Goal: Information Seeking & Learning: Learn about a topic

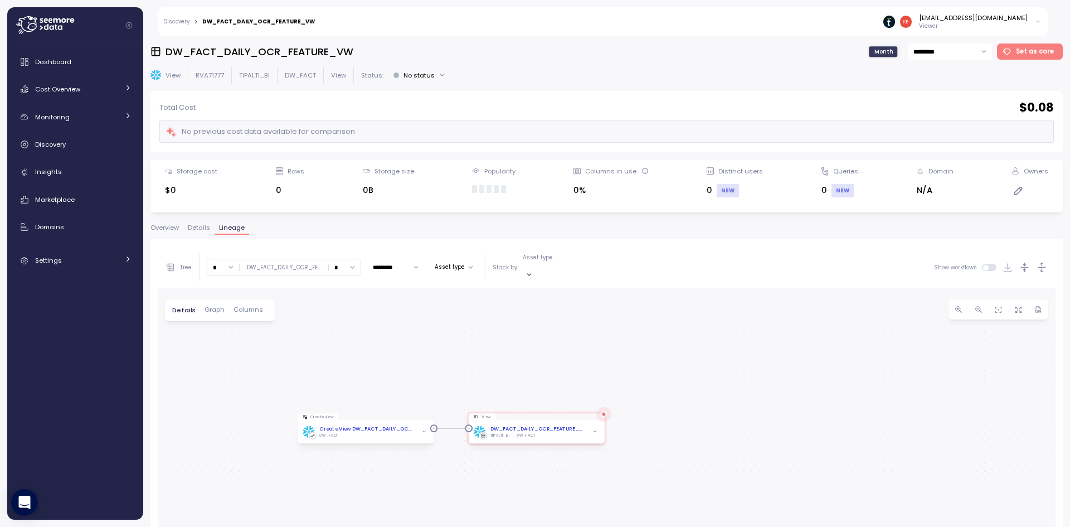
click at [285, 54] on h3 "DW_FACT_DAILY_OCR_FEATURE_VW" at bounding box center [260, 52] width 188 height 14
click at [188, 19] on link "Discovery" at bounding box center [176, 22] width 26 height 6
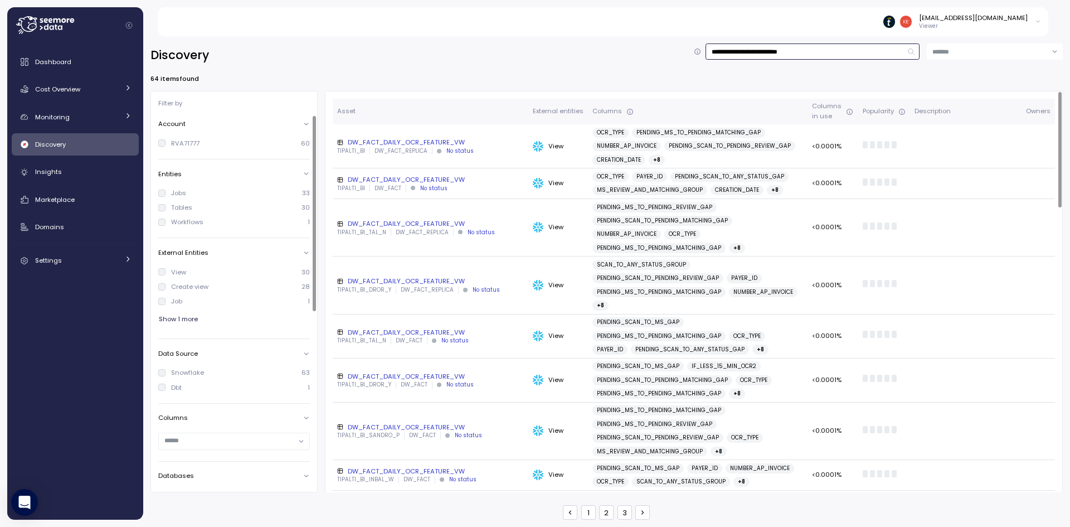
click at [805, 48] on input "**********" at bounding box center [813, 51] width 214 height 16
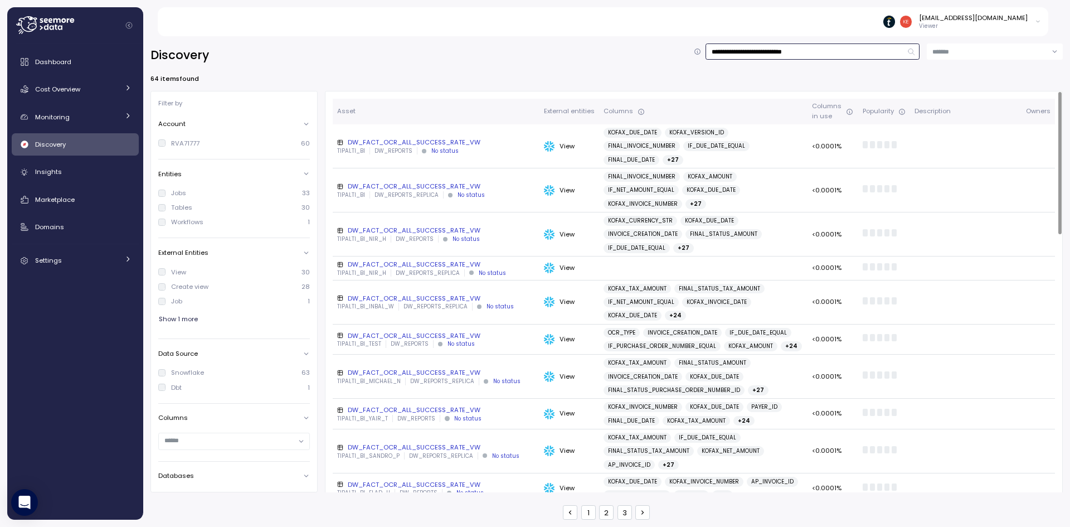
type input "**********"
click at [405, 138] on div "DW_FACT_OCR_ALL_SUCCESS_RATE_VW" at bounding box center [436, 142] width 198 height 9
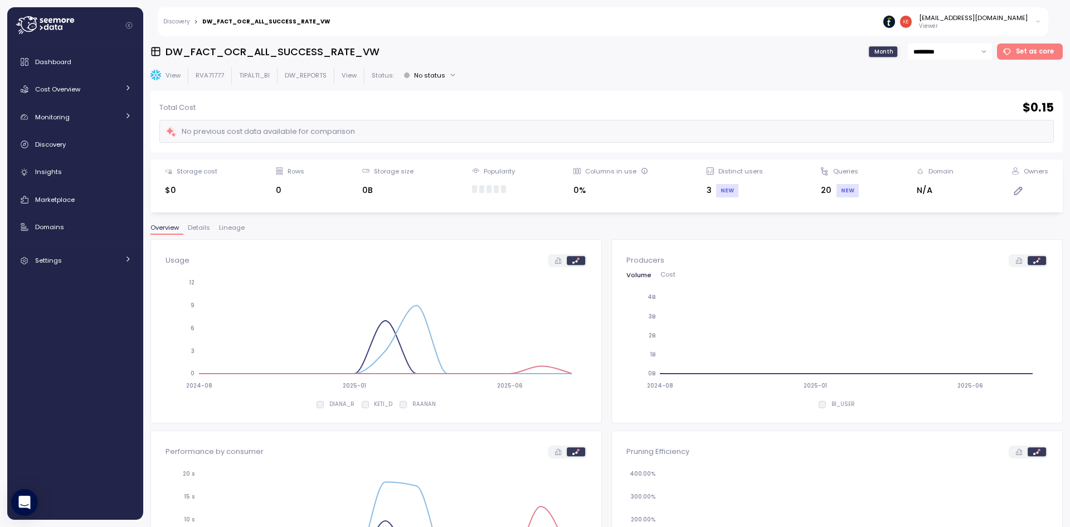
click at [228, 220] on div "DW_FACT_OCR_ALL_SUCCESS_RATE_VW Month ********* Set as core View RVA71777 TIPAL…" at bounding box center [606, 281] width 912 height 476
click at [230, 225] on span "Lineage" at bounding box center [232, 228] width 26 height 6
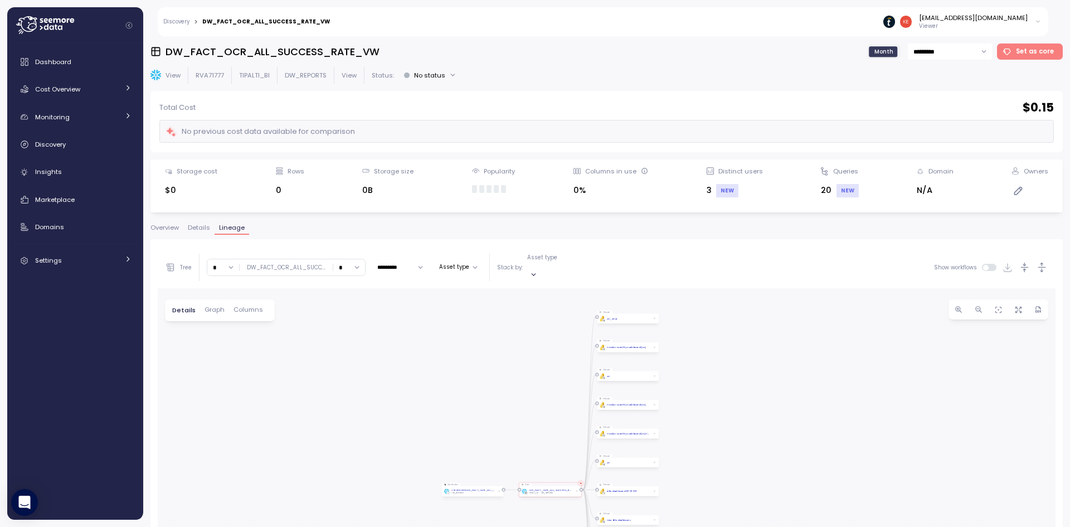
drag, startPoint x: 494, startPoint y: 399, endPoint x: 276, endPoint y: 310, distance: 235.2
click at [275, 311] on div "Create view Create View DW_FACT_OCR_ALL_SUCCESS_RATE_VW DW_REPORTS View DW_FACT…" at bounding box center [607, 508] width 898 height 441
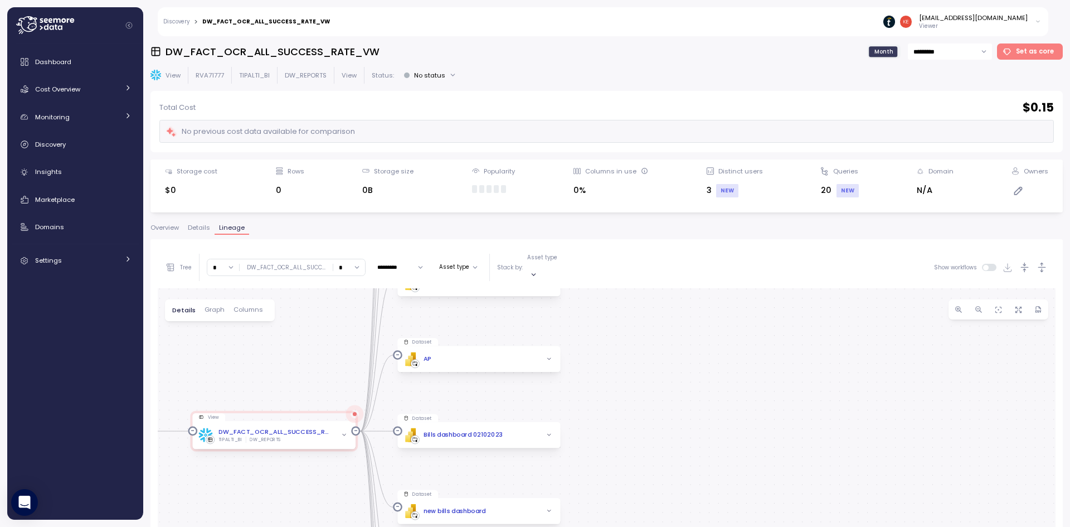
drag, startPoint x: 756, startPoint y: 456, endPoint x: 737, endPoint y: 305, distance: 152.1
click at [737, 305] on div "Create view Create View DW_FACT_OCR_ALL_SUCCESS_RATE_VW DW_REPORTS View DW_FACT…" at bounding box center [607, 508] width 898 height 441
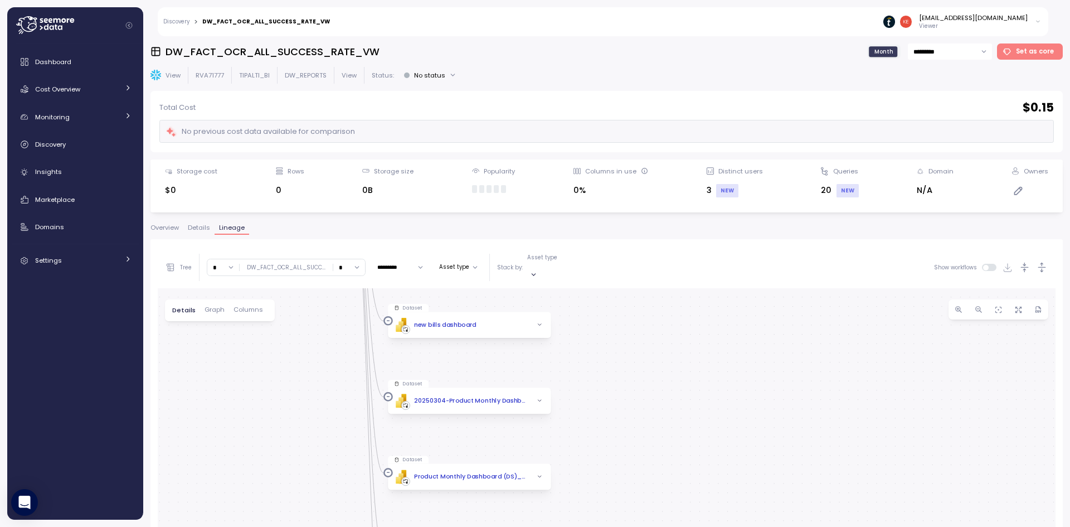
drag, startPoint x: 688, startPoint y: 459, endPoint x: 697, endPoint y: 345, distance: 114.6
click at [697, 345] on div "Create view Create View DW_FACT_OCR_ALL_SUCCESS_RATE_VW DW_REPORTS View DW_FACT…" at bounding box center [607, 508] width 898 height 441
drag, startPoint x: 688, startPoint y: 348, endPoint x: 687, endPoint y: 326, distance: 21.7
click at [687, 326] on div "Create view Create View DW_FACT_OCR_ALL_SUCCESS_RATE_VW DW_REPORTS View DW_FACT…" at bounding box center [607, 508] width 898 height 441
drag, startPoint x: 650, startPoint y: 387, endPoint x: 659, endPoint y: 464, distance: 76.9
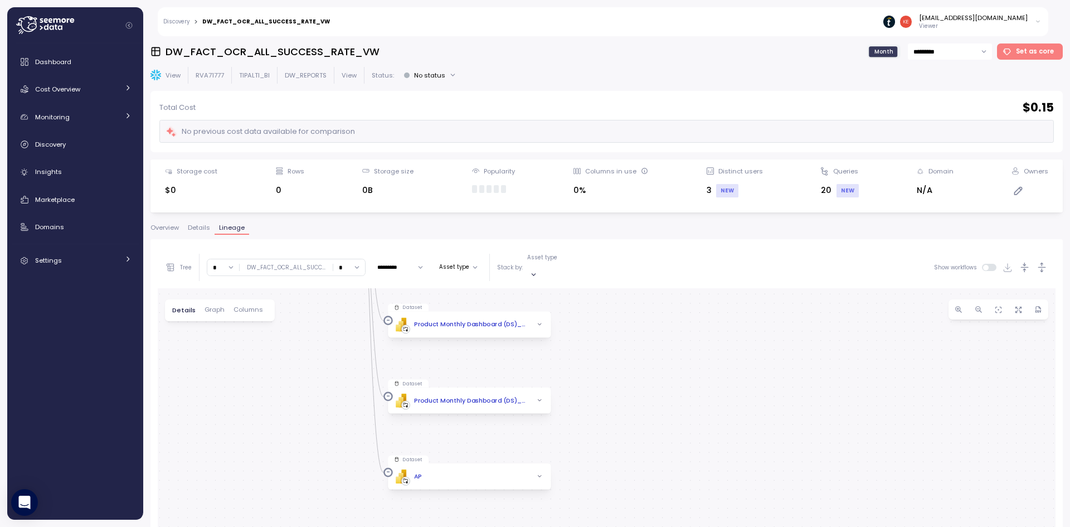
click at [659, 464] on div "Create view Create View DW_FACT_OCR_ALL_SUCCESS_RATE_VW DW_REPORTS View DW_FACT…" at bounding box center [607, 508] width 898 height 441
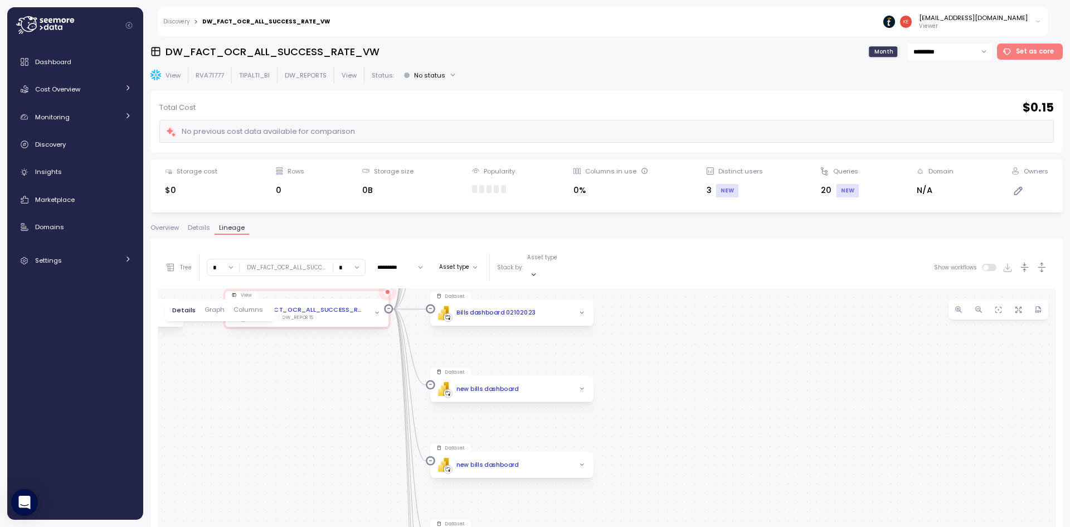
drag, startPoint x: 645, startPoint y: 362, endPoint x: 652, endPoint y: 463, distance: 100.5
click at [651, 480] on div "Create view Create View DW_FACT_OCR_ALL_SUCCESS_RATE_VW DW_REPORTS View DW_FACT…" at bounding box center [607, 508] width 898 height 441
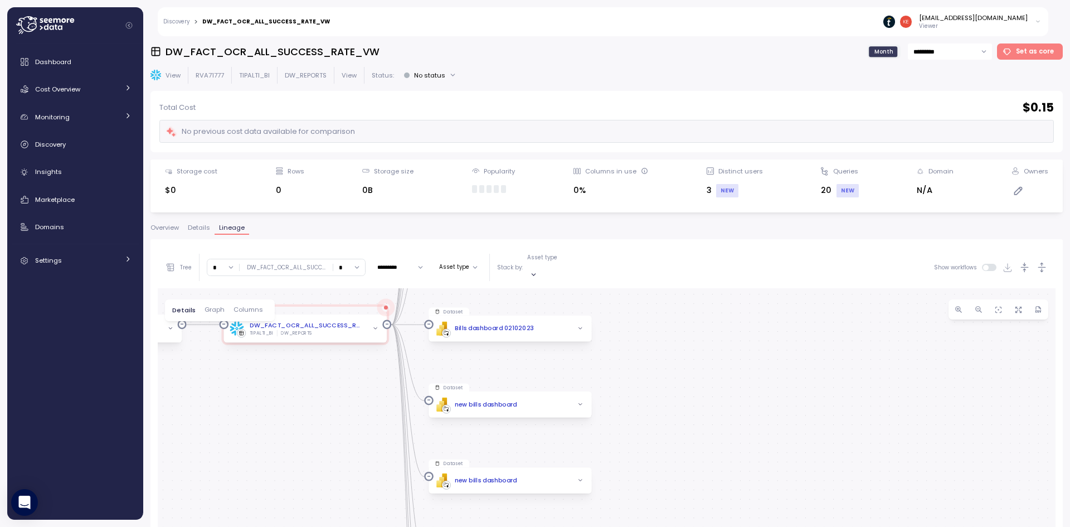
drag, startPoint x: 644, startPoint y: 351, endPoint x: 642, endPoint y: 470, distance: 119.3
click at [640, 488] on div "Create view Create View DW_FACT_OCR_ALL_SUCCESS_RATE_VW DW_REPORTS View DW_FACT…" at bounding box center [607, 508] width 898 height 441
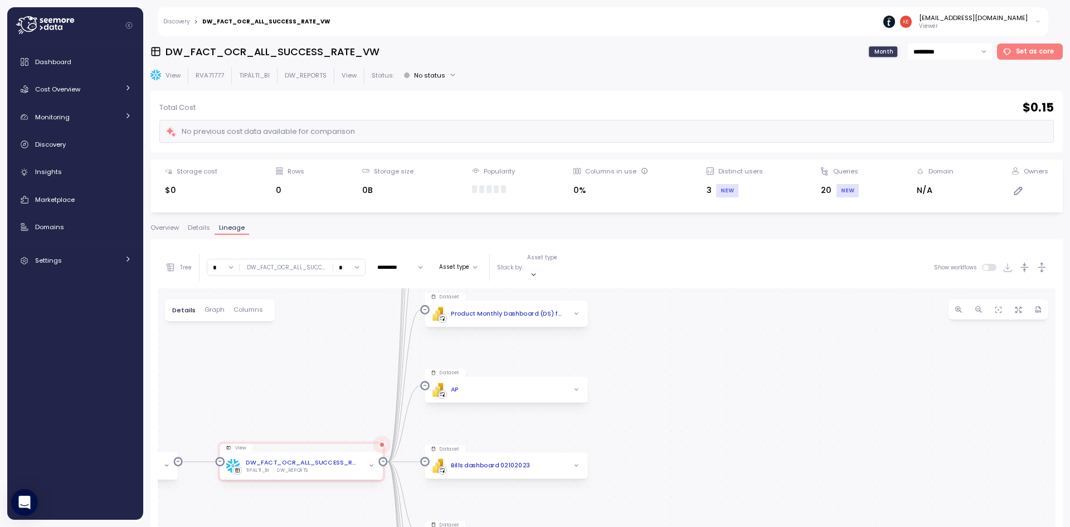
click at [645, 478] on div "Create view Create View DW_FACT_OCR_ALL_SUCCESS_RATE_VW DW_REPORTS View DW_FACT…" at bounding box center [607, 508] width 898 height 441
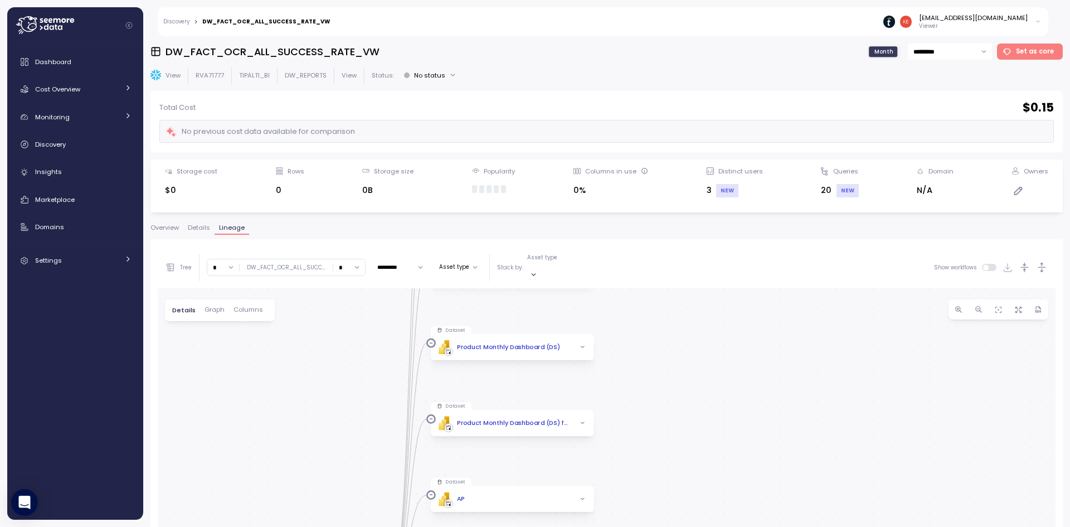
drag, startPoint x: 653, startPoint y: 356, endPoint x: 656, endPoint y: 435, distance: 79.2
click at [656, 435] on div "Create view Create View DW_FACT_OCR_ALL_SUCCESS_RATE_VW DW_REPORTS View DW_FACT…" at bounding box center [607, 508] width 898 height 441
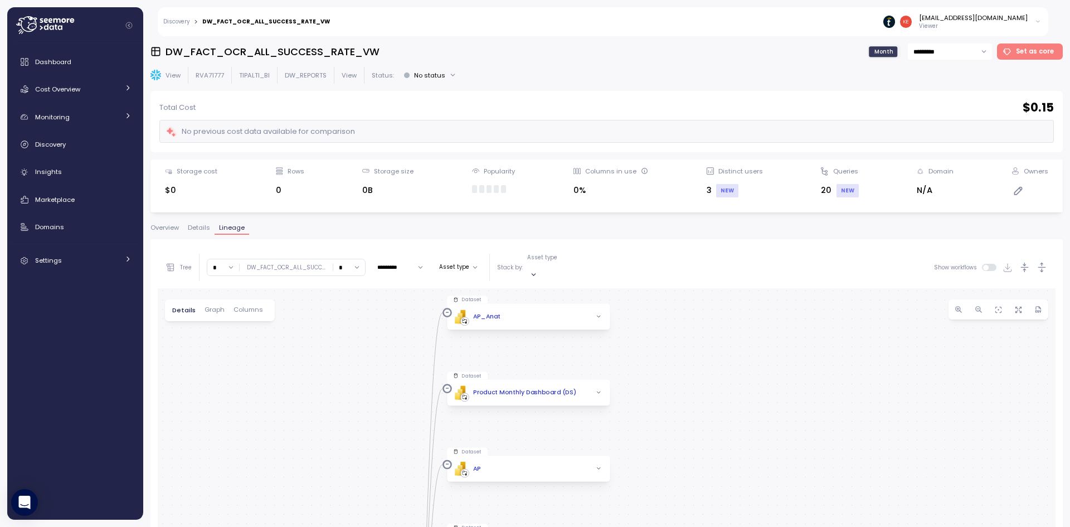
click at [658, 437] on div "Create view Create View DW_FACT_OCR_ALL_SUCCESS_RATE_VW DW_REPORTS View DW_FACT…" at bounding box center [607, 508] width 898 height 441
drag, startPoint x: 656, startPoint y: 343, endPoint x: 601, endPoint y: 454, distance: 123.4
click at [602, 454] on div "Create view Create View DW_FACT_OCR_ALL_SUCCESS_RATE_VW DW_REPORTS View DW_FACT…" at bounding box center [607, 508] width 898 height 441
click at [620, 353] on div "Create view Create View DW_FACT_OCR_ALL_SUCCESS_RATE_VW DW_REPORTS View DW_FACT…" at bounding box center [607, 508] width 898 height 441
click at [360, 259] on input "*" at bounding box center [349, 267] width 32 height 16
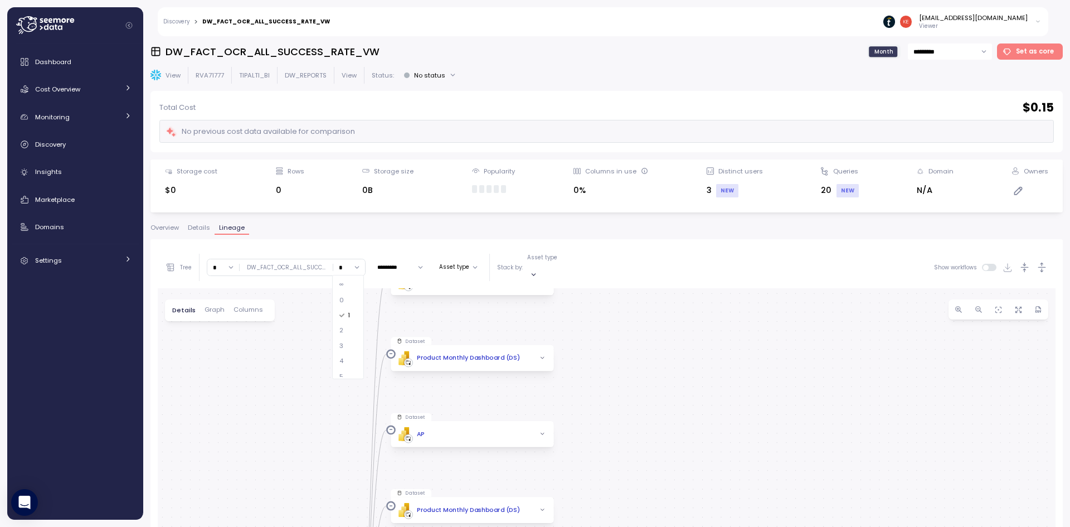
click at [343, 281] on span "∞" at bounding box center [341, 285] width 4 height 10
type input "*"
click at [272, 366] on div "Create view Create View DW_FACT_OCR_ALL_SUCCESS_RATE_VW DW_REPORTS View DW_FACT…" at bounding box center [607, 508] width 898 height 441
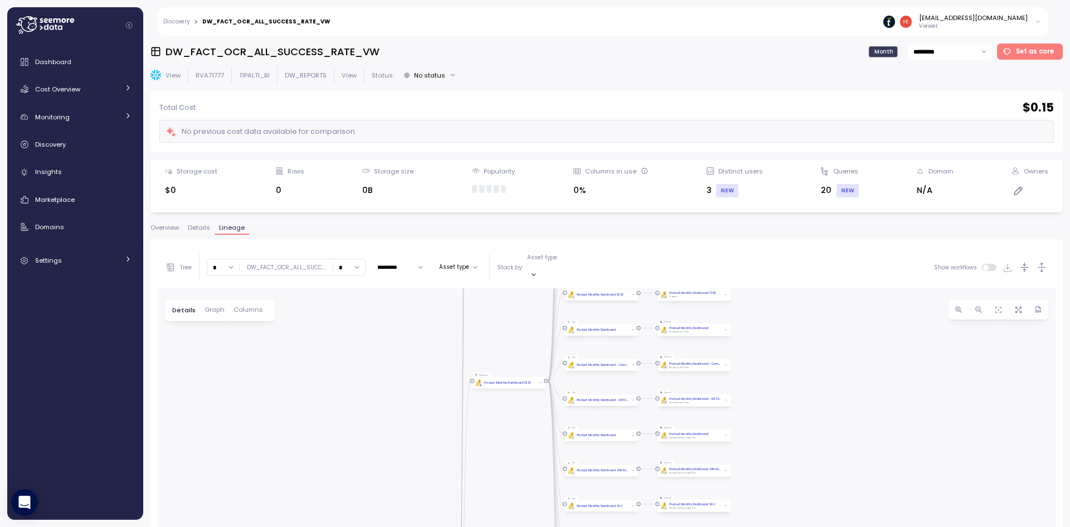
drag, startPoint x: 302, startPoint y: 400, endPoint x: -94, endPoint y: 314, distance: 404.8
click at [0, 314] on html "Discovery > DW_FACT_OCR_ALL_SUCCESS_RATE_VW [EMAIL_ADDRESS][DOMAIN_NAME] Viewer…" at bounding box center [535, 263] width 1070 height 527
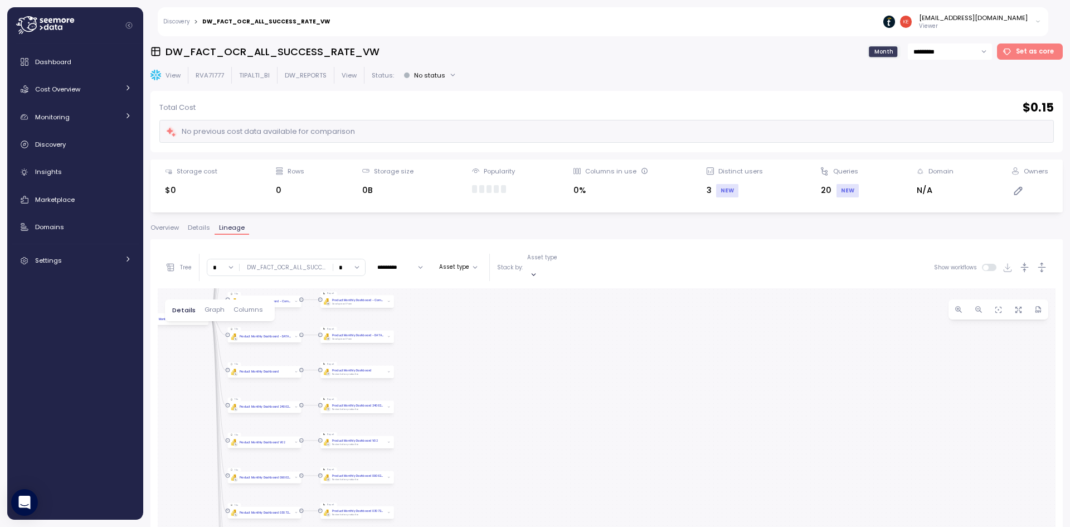
drag, startPoint x: 479, startPoint y: 409, endPoint x: 519, endPoint y: 397, distance: 42.5
click at [519, 397] on div "Create view Create View DW_FACT_OCR_ALL_SUCCESS_RATE_VW DW_REPORTS View DW_FACT…" at bounding box center [607, 508] width 898 height 441
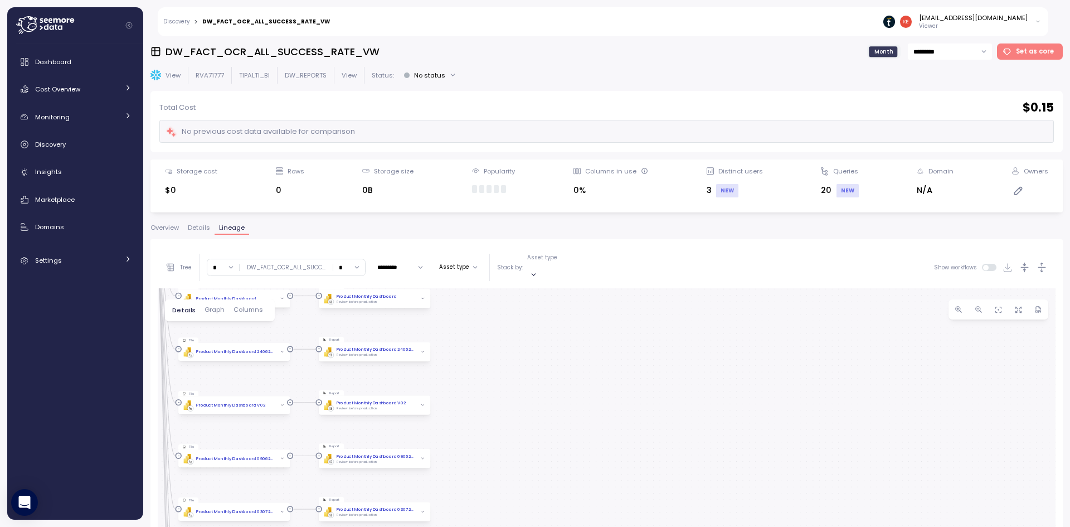
drag, startPoint x: 397, startPoint y: 410, endPoint x: 494, endPoint y: 432, distance: 99.5
click at [494, 432] on div "Create view Create View DW_FACT_OCR_ALL_SUCCESS_RATE_VW DW_REPORTS View DW_FACT…" at bounding box center [607, 508] width 898 height 441
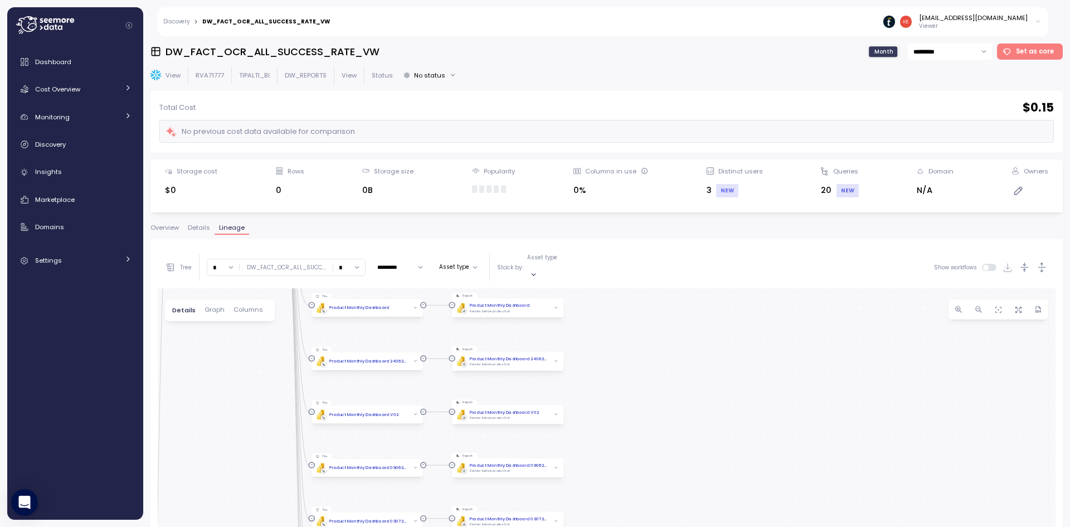
drag, startPoint x: 624, startPoint y: 328, endPoint x: 540, endPoint y: 504, distance: 194.4
click at [540, 506] on div "Create view Create View DW_FACT_OCR_ALL_SUCCESS_RATE_VW DW_REPORTS View DW_FACT…" at bounding box center [607, 508] width 898 height 441
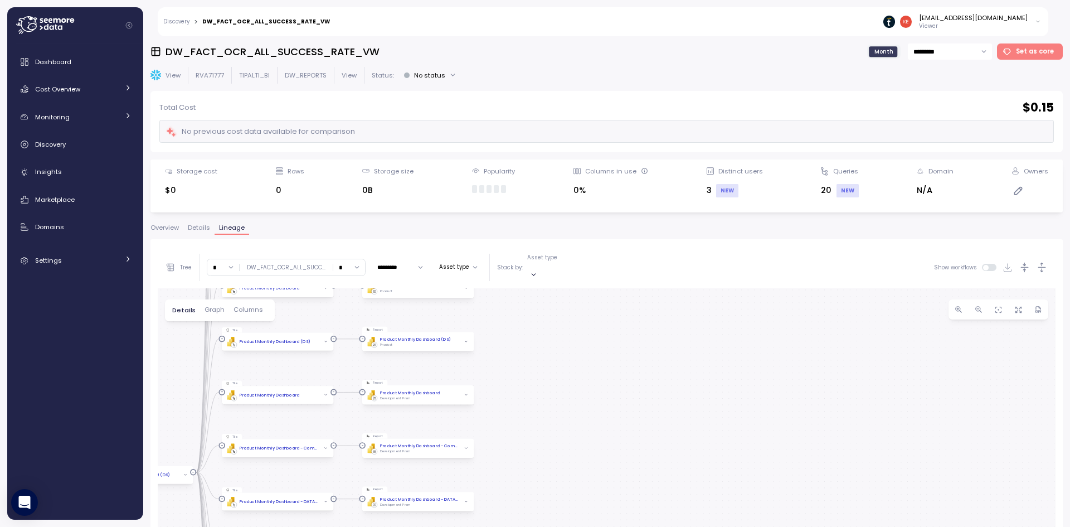
drag, startPoint x: 577, startPoint y: 376, endPoint x: 566, endPoint y: 490, distance: 114.8
click at [566, 490] on div "Create view Create View DW_FACT_OCR_ALL_SUCCESS_RATE_VW DW_REPORTS View DW_FACT…" at bounding box center [607, 508] width 898 height 441
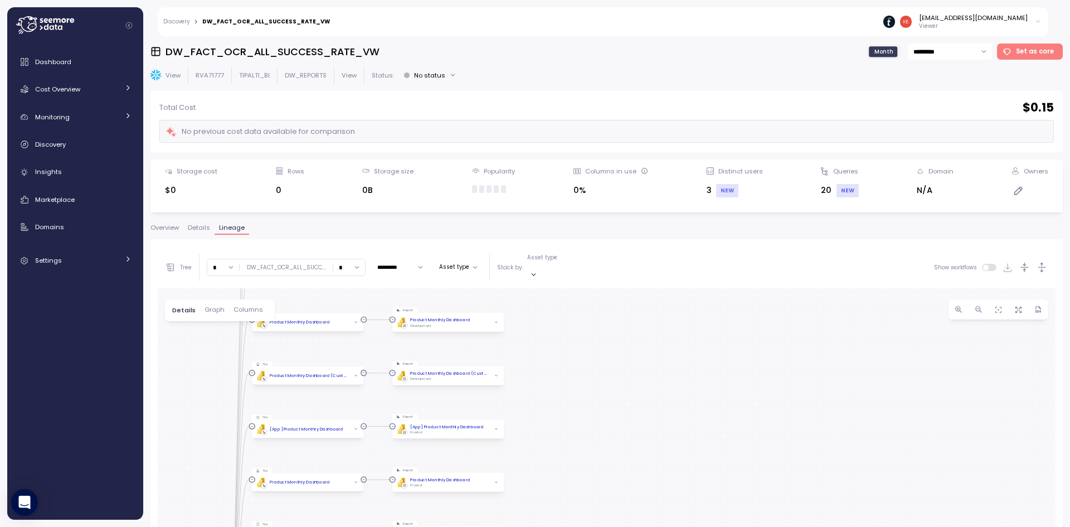
drag, startPoint x: 534, startPoint y: 332, endPoint x: 567, endPoint y: 484, distance: 155.2
click at [567, 484] on div "Create view Create View DW_FACT_OCR_ALL_SUCCESS_RATE_VW DW_REPORTS View DW_FACT…" at bounding box center [607, 508] width 898 height 441
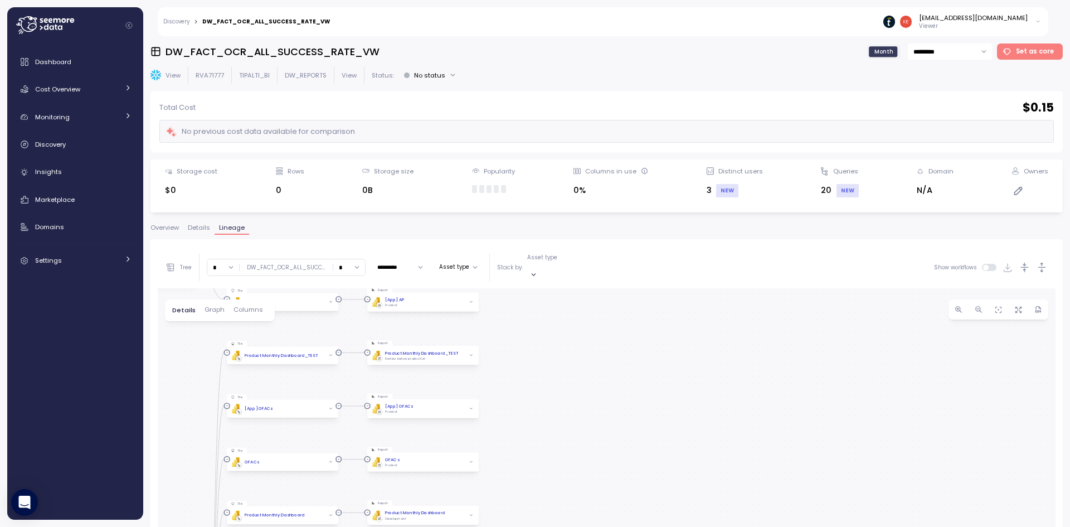
drag, startPoint x: 563, startPoint y: 382, endPoint x: 538, endPoint y: 479, distance: 100.7
click at [538, 479] on div "Create view Create View DW_FACT_OCR_ALL_SUCCESS_RATE_VW DW_REPORTS View DW_FACT…" at bounding box center [607, 508] width 898 height 441
drag, startPoint x: 571, startPoint y: 483, endPoint x: 571, endPoint y: 495, distance: 11.7
click at [571, 494] on div "Create view Create View DW_FACT_OCR_ALL_SUCCESS_RATE_VW DW_REPORTS View DW_FACT…" at bounding box center [607, 508] width 898 height 441
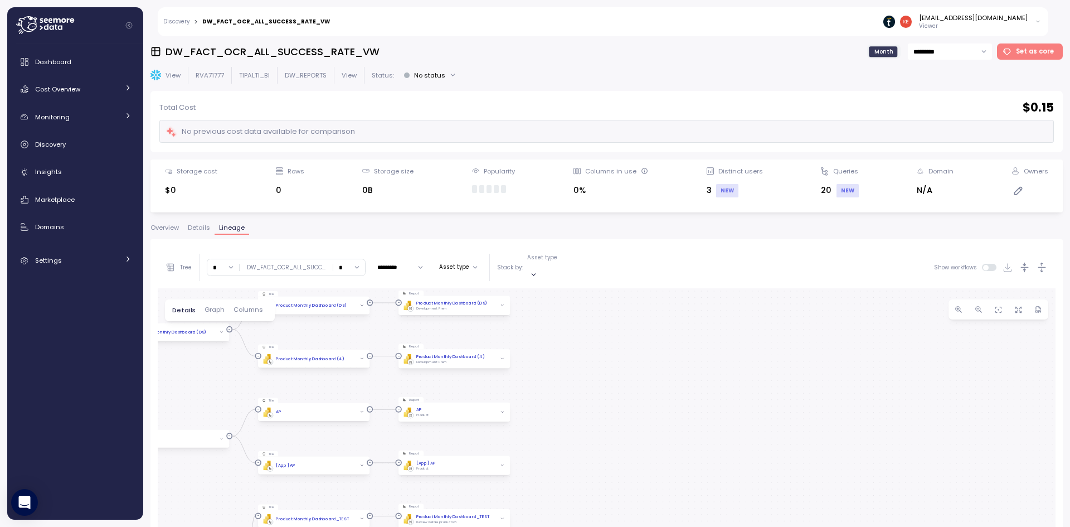
drag, startPoint x: 586, startPoint y: 432, endPoint x: 581, endPoint y: 497, distance: 64.8
click at [582, 497] on div "Create view Create View DW_FACT_OCR_ALL_SUCCESS_RATE_VW DW_REPORTS View DW_FACT…" at bounding box center [607, 508] width 898 height 441
drag, startPoint x: 553, startPoint y: 490, endPoint x: 703, endPoint y: 289, distance: 250.9
click at [703, 293] on div "Create view Create View DW_FACT_OCR_ALL_SUCCESS_RATE_VW DW_REPORTS View DW_FACT…" at bounding box center [607, 508] width 898 height 441
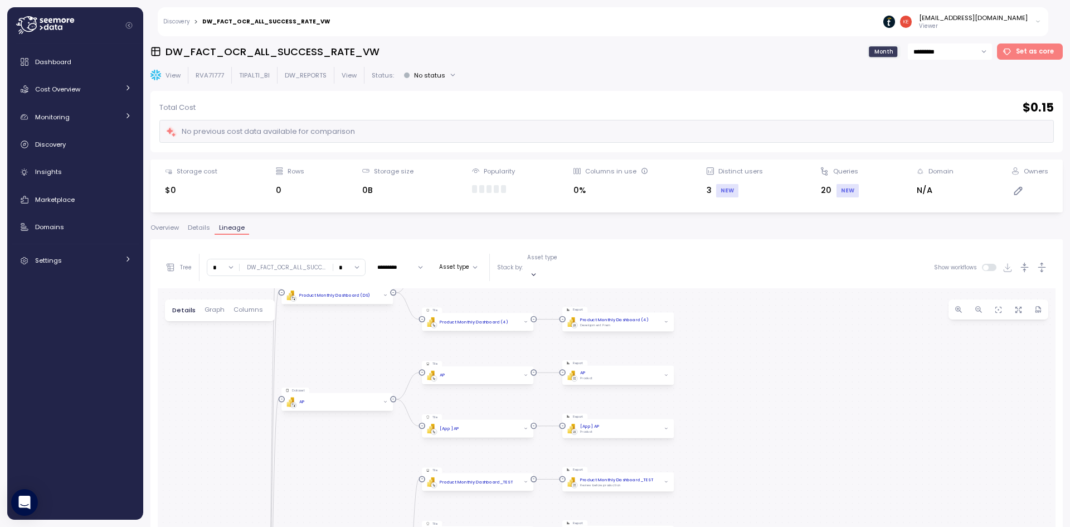
click at [585, 213] on div "DW_FACT_OCR_ALL_SUCCESS_RATE_VW Month ********* Set as core View RVA71777 TIPAL…" at bounding box center [606, 281] width 912 height 476
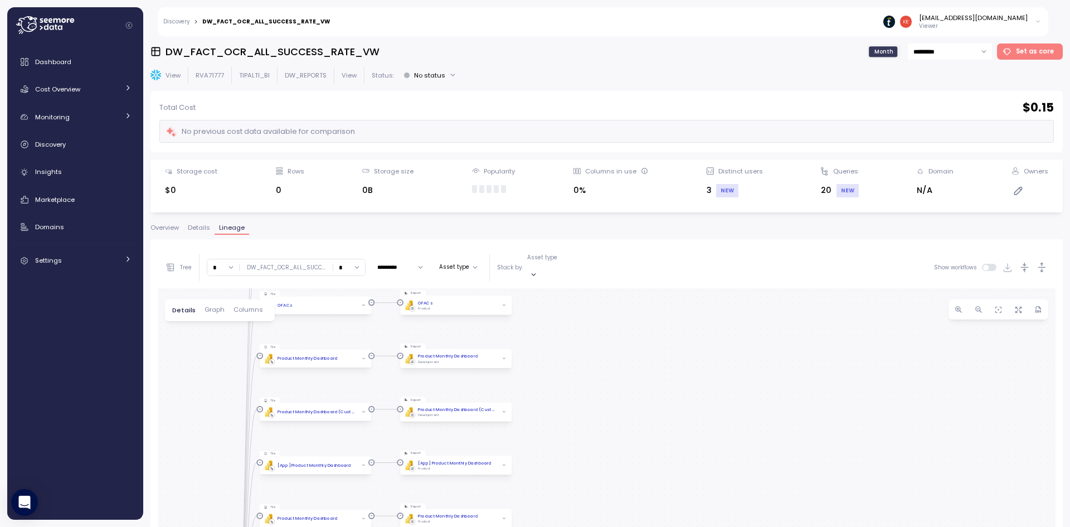
drag, startPoint x: 630, startPoint y: 441, endPoint x: 541, endPoint y: 172, distance: 283.7
click at [555, 212] on div "DW_FACT_OCR_ALL_SUCCESS_RATE_VW Month ********* Set as core View RVA71777 TIPAL…" at bounding box center [606, 281] width 912 height 476
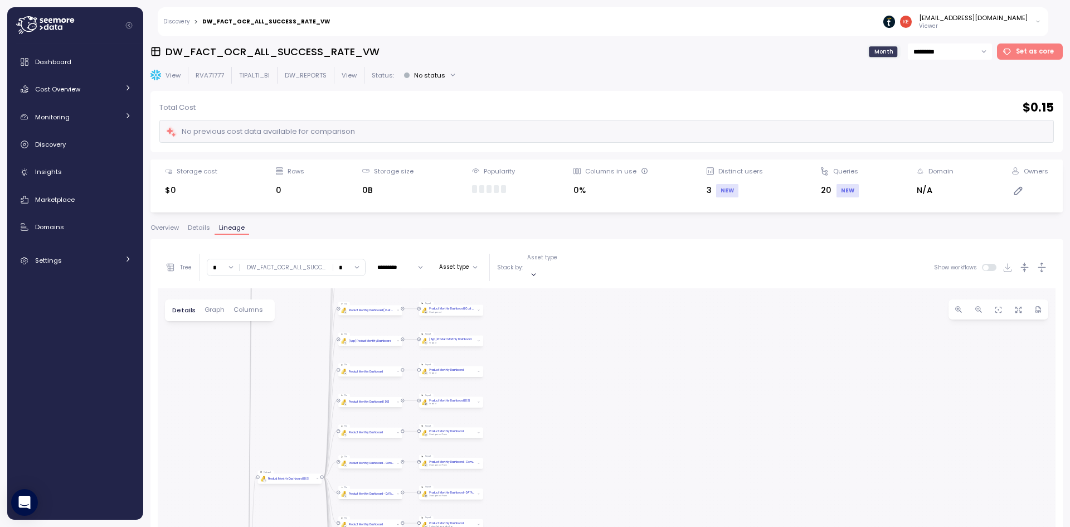
drag, startPoint x: 592, startPoint y: 226, endPoint x: 576, endPoint y: 170, distance: 58.6
click at [582, 188] on div "DW_FACT_OCR_ALL_SUCCESS_RATE_VW Month ********* Set as core View RVA71777 TIPAL…" at bounding box center [606, 281] width 912 height 476
drag, startPoint x: 566, startPoint y: 366, endPoint x: 517, endPoint y: 195, distance: 177.4
click at [515, 203] on div "DW_FACT_OCR_ALL_SUCCESS_RATE_VW Month ********* Set as core View RVA71777 TIPAL…" at bounding box center [606, 281] width 912 height 476
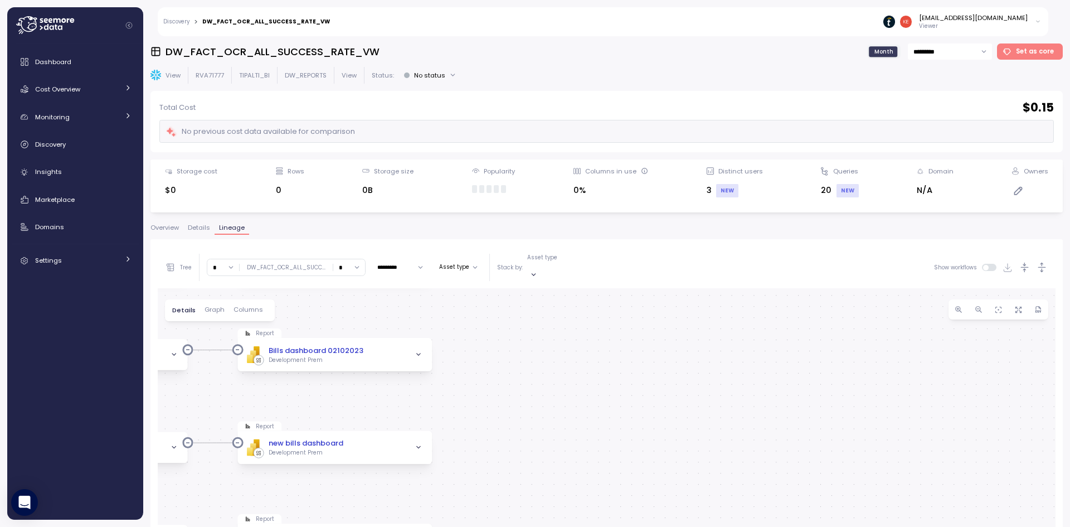
drag, startPoint x: 547, startPoint y: 402, endPoint x: 739, endPoint y: 268, distance: 234.2
click at [738, 269] on div "Tree * DW_FACT_OCR_ALL_SUCC ... * ********* Asset type Stack by: Asset type Sho…" at bounding box center [607, 487] width 898 height 483
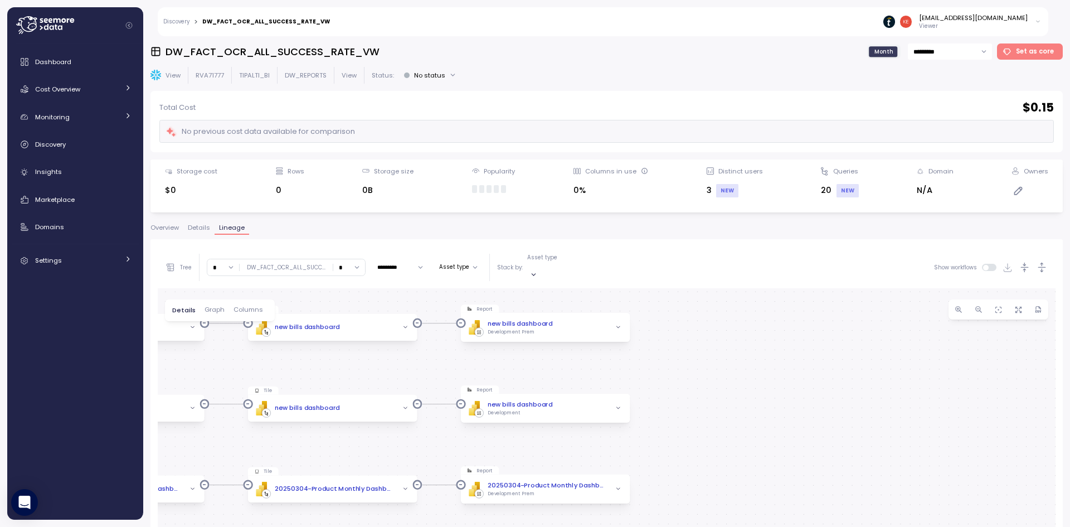
drag, startPoint x: 658, startPoint y: 450, endPoint x: 611, endPoint y: 208, distance: 246.2
click at [613, 216] on div "DW_FACT_OCR_ALL_SUCCESS_RATE_VW Month ********* Set as core View RVA71777 TIPAL…" at bounding box center [606, 281] width 912 height 476
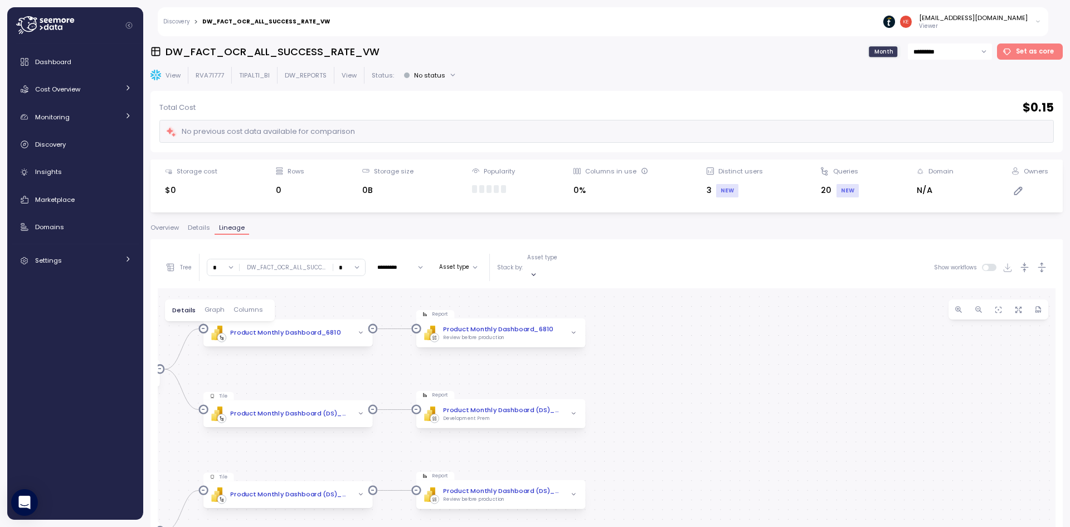
drag, startPoint x: 641, startPoint y: 417, endPoint x: 595, endPoint y: 220, distance: 203.2
click at [596, 227] on div "Overview Details Lineage Tree * DW_FACT_OCR_ALL_SUCC ... * ********* Asset type…" at bounding box center [606, 481] width 912 height 512
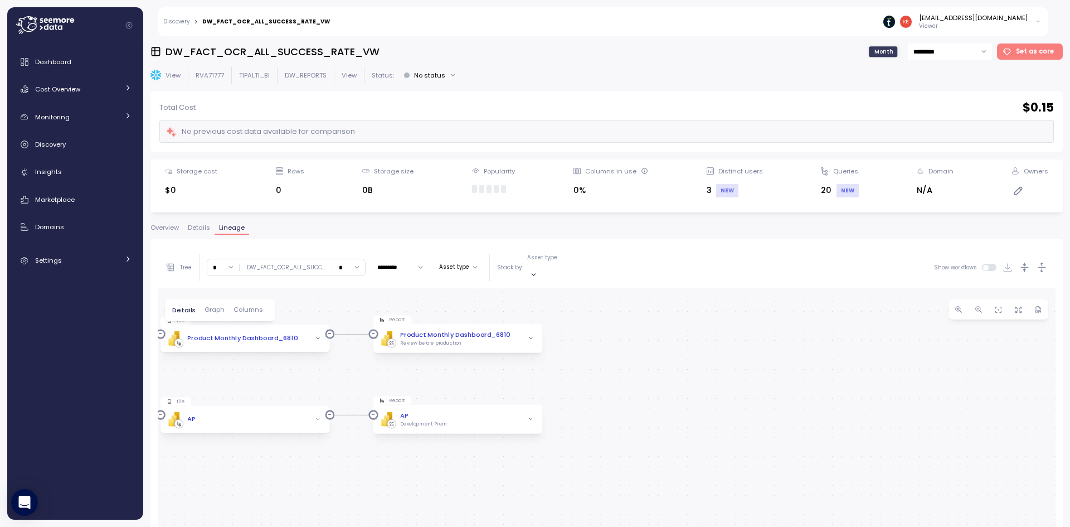
drag, startPoint x: 627, startPoint y: 434, endPoint x: 630, endPoint y: 387, distance: 46.9
click at [630, 387] on div "Create view Create View DW_FACT_OCR_ALL_SUCCESS_RATE_VW DW_REPORTS View DW_FACT…" at bounding box center [607, 508] width 898 height 441
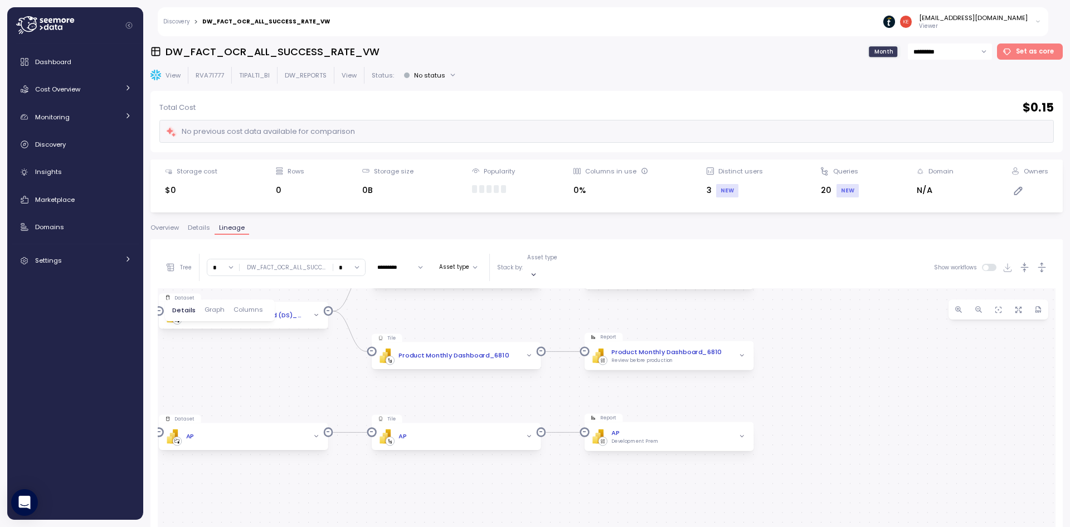
drag, startPoint x: 643, startPoint y: 353, endPoint x: 833, endPoint y: 357, distance: 190.6
click at [838, 358] on div "Create view Create View DW_FACT_OCR_ALL_SUCCESS_RATE_VW DW_REPORTS View DW_FACT…" at bounding box center [607, 508] width 898 height 441
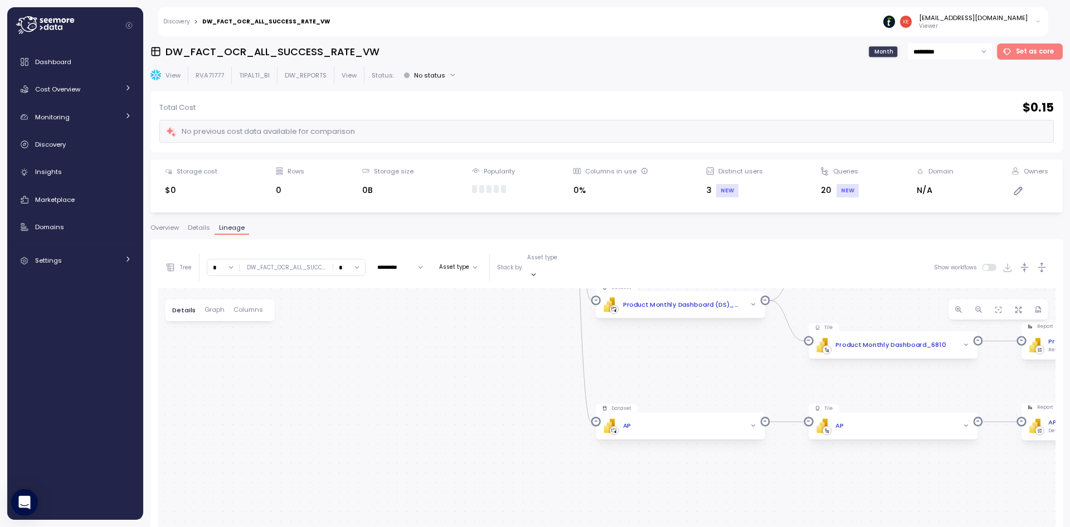
drag, startPoint x: 279, startPoint y: 478, endPoint x: 713, endPoint y: 468, distance: 434.3
click at [714, 468] on div "Create view Create View DW_FACT_OCR_ALL_SUCCESS_RATE_VW DW_REPORTS View DW_FACT…" at bounding box center [607, 508] width 898 height 441
drag, startPoint x: 307, startPoint y: 367, endPoint x: 434, endPoint y: 489, distance: 176.2
click at [434, 489] on div "Create view Create View DW_FACT_OCR_ALL_SUCCESS_RATE_VW DW_REPORTS View DW_FACT…" at bounding box center [607, 508] width 898 height 441
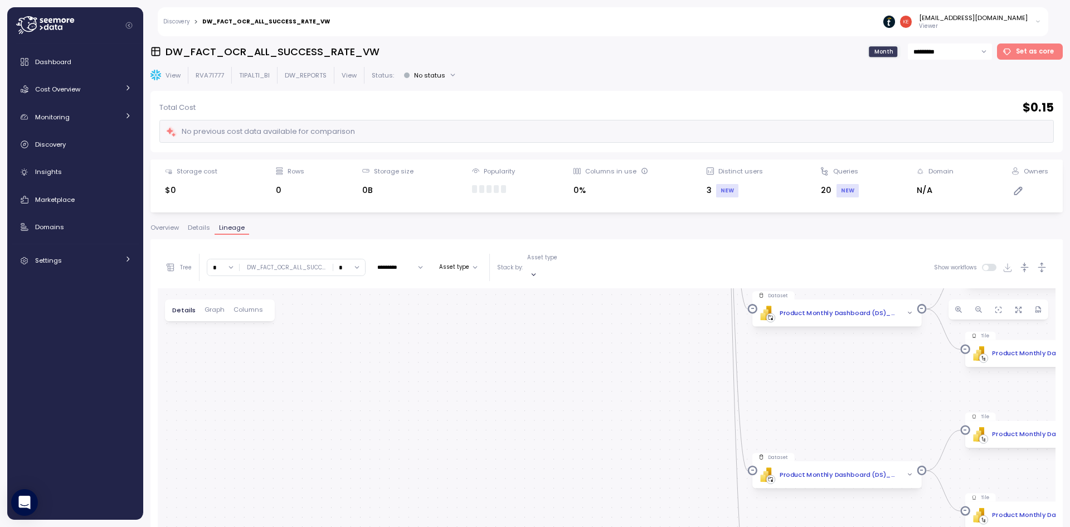
drag, startPoint x: 408, startPoint y: 359, endPoint x: 467, endPoint y: 420, distance: 84.3
click at [478, 485] on div "Create view Create View DW_FACT_OCR_ALL_SUCCESS_RATE_VW DW_REPORTS View DW_FACT…" at bounding box center [607, 508] width 898 height 441
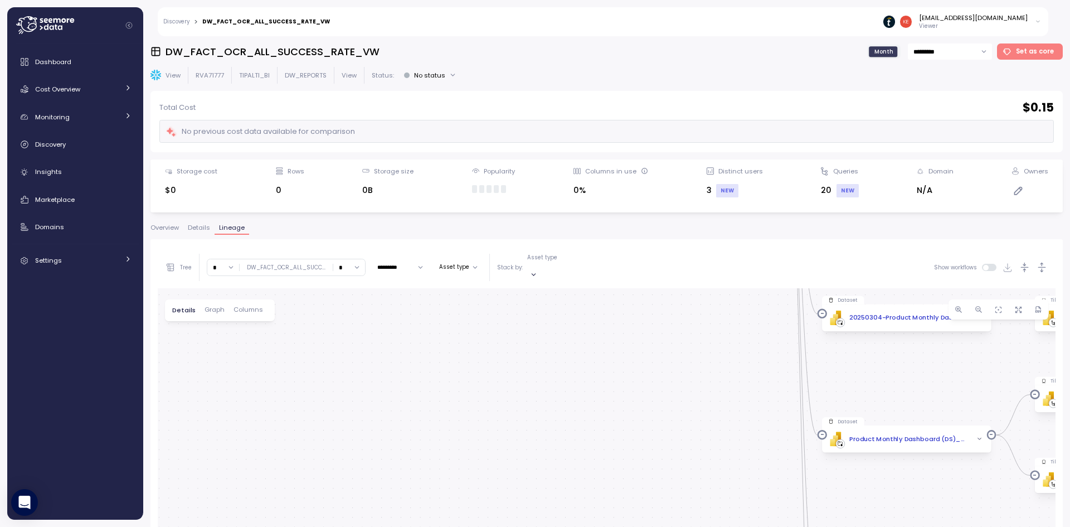
drag
click at [451, 449] on div "Create view Create View DW_FACT_OCR_ALL_SUCCESS_RATE_VW DW_REPORTS View DW_FACT…" at bounding box center [607, 508] width 898 height 441
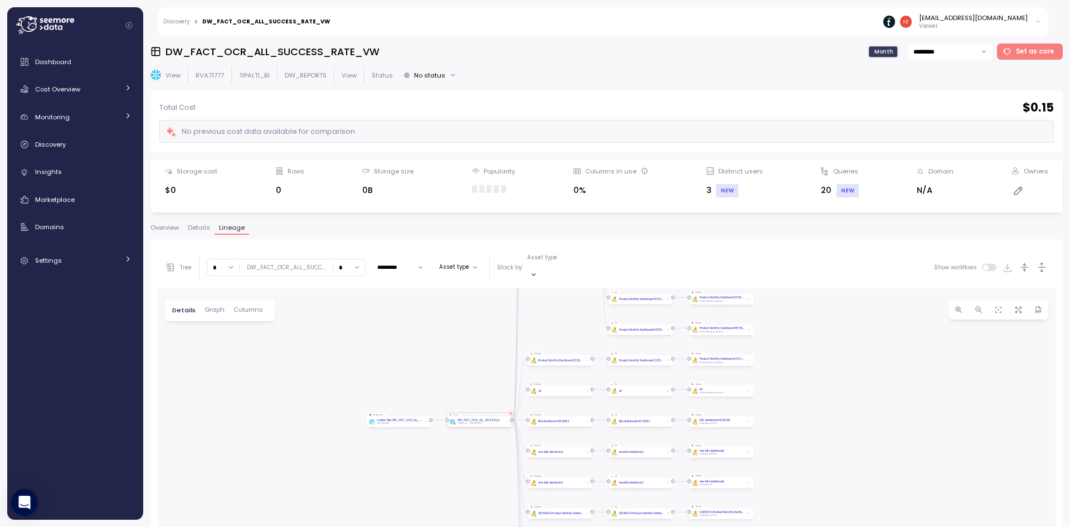
click at [322, 454] on div "Create view Create View DW_FACT_OCR_ALL_SUCCESS_RATE_VW DW_REPORTS View DW_FACT…" at bounding box center [607, 508] width 898 height 441
drag, startPoint x: 363, startPoint y: 393, endPoint x: 328, endPoint y: 334, distance: 68.9
click at [328, 334] on div "Create view Create View DW_FACT_OCR_ALL_SUCCESS_RATE_VW DW_REPORTS View DW_FACT…" at bounding box center [607, 508] width 898 height 441
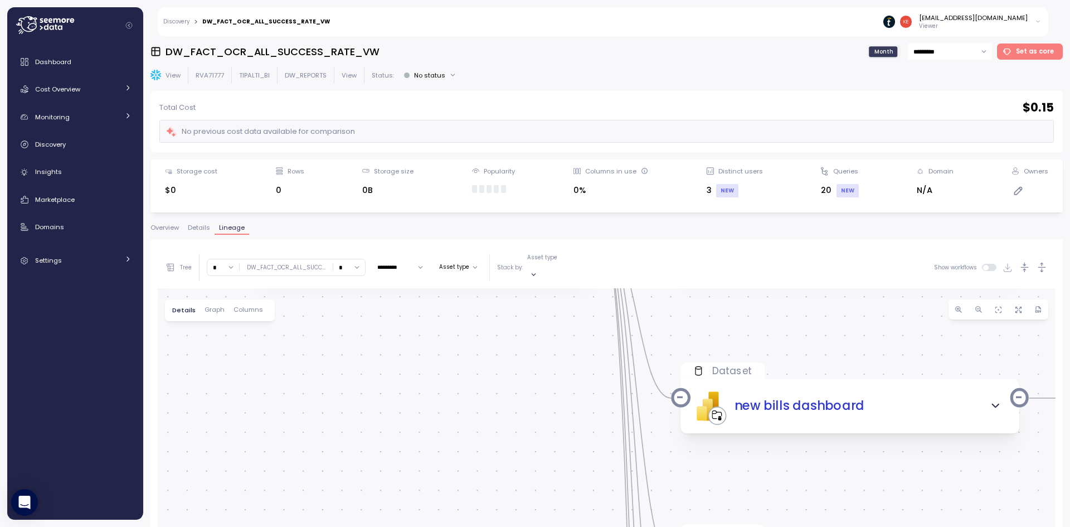
drag, startPoint x: 549, startPoint y: 382, endPoint x: 362, endPoint y: 510, distance: 226.5
click at [364, 510] on div "Create view Create View DW_FACT_OCR_ALL_SUCCESS_RATE_VW DW_REPORTS View DW_FACT…" at bounding box center [607, 508] width 898 height 441
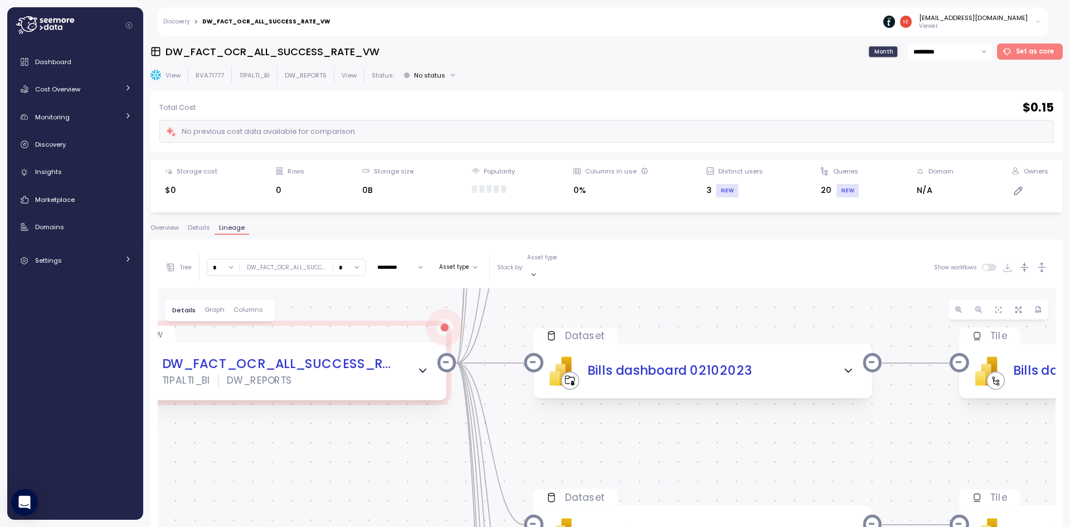
drag, startPoint x: 474, startPoint y: 417, endPoint x: 393, endPoint y: 492, distance: 110.1
click at [393, 492] on div "Create view Create View DW_FACT_OCR_ALL_SUCCESS_RATE_VW DW_REPORTS View DW_FACT…" at bounding box center [607, 508] width 898 height 441
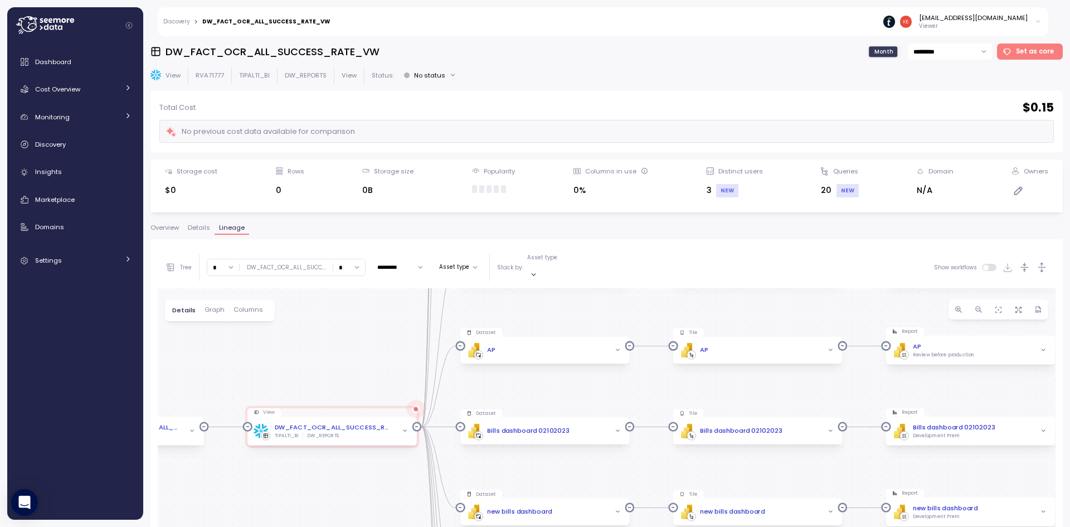
drag, startPoint x: 364, startPoint y: 491, endPoint x: 351, endPoint y: 455, distance: 38.4
click at [351, 455] on div "Create view Create View DW_FACT_OCR_ALL_SUCCESS_RATE_VW DW_REPORTS View DW_FACT…" at bounding box center [607, 508] width 898 height 441
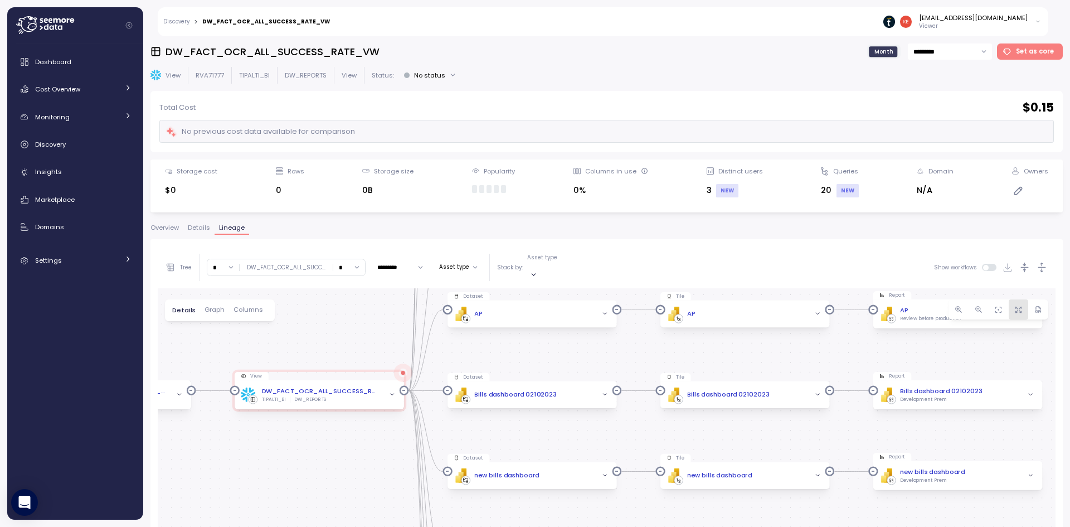
click at [1014, 304] on span "button" at bounding box center [1018, 309] width 11 height 11
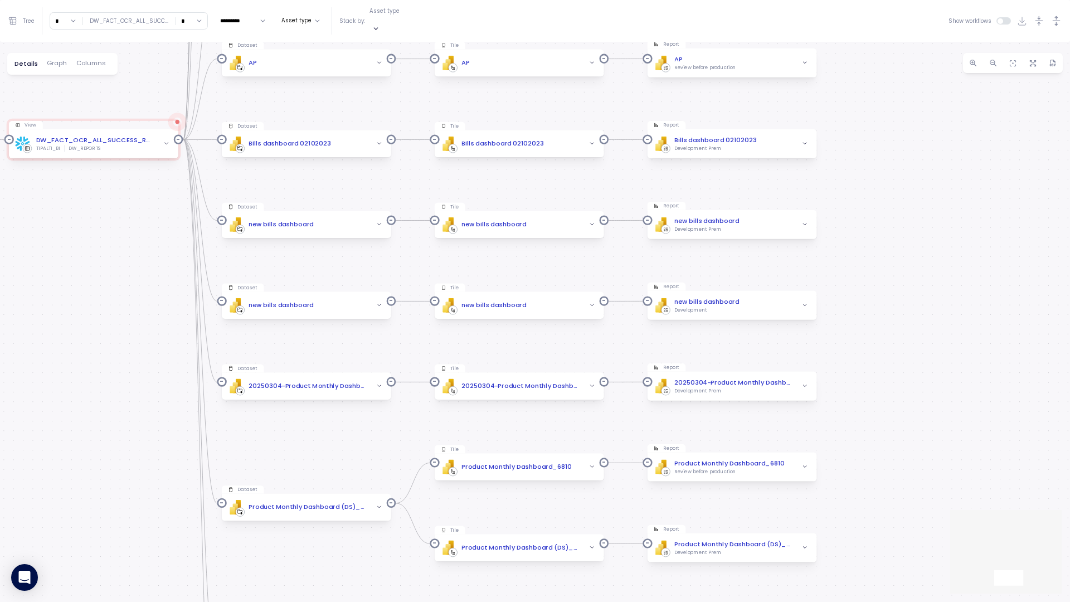
drag, startPoint x: 936, startPoint y: 290, endPoint x: 808, endPoint y: 266, distance: 130.4
click at [808, 266] on div "Create view Create View DW_FACT_OCR_ALL_SUCCESS_RATE_VW DW_REPORTS View DW_FACT…" at bounding box center [535, 322] width 1070 height 560
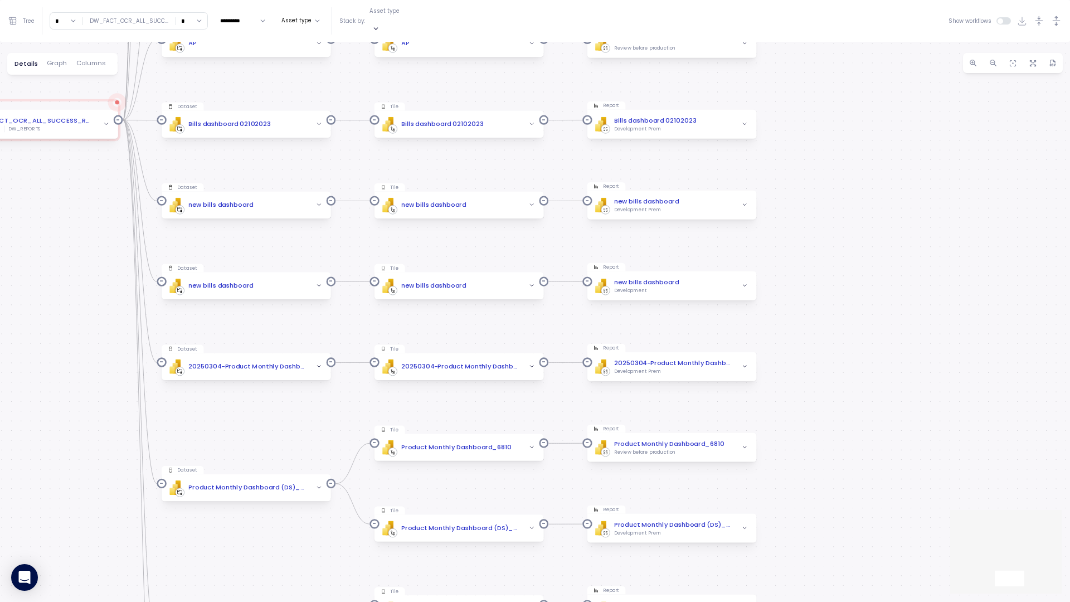
drag, startPoint x: 835, startPoint y: 450, endPoint x: 789, endPoint y: 463, distance: 48.5
click at [791, 462] on div "Create view Create View DW_FACT_OCR_ALL_SUCCESS_RATE_VW DW_REPORTS View DW_FACT…" at bounding box center [535, 322] width 1070 height 560
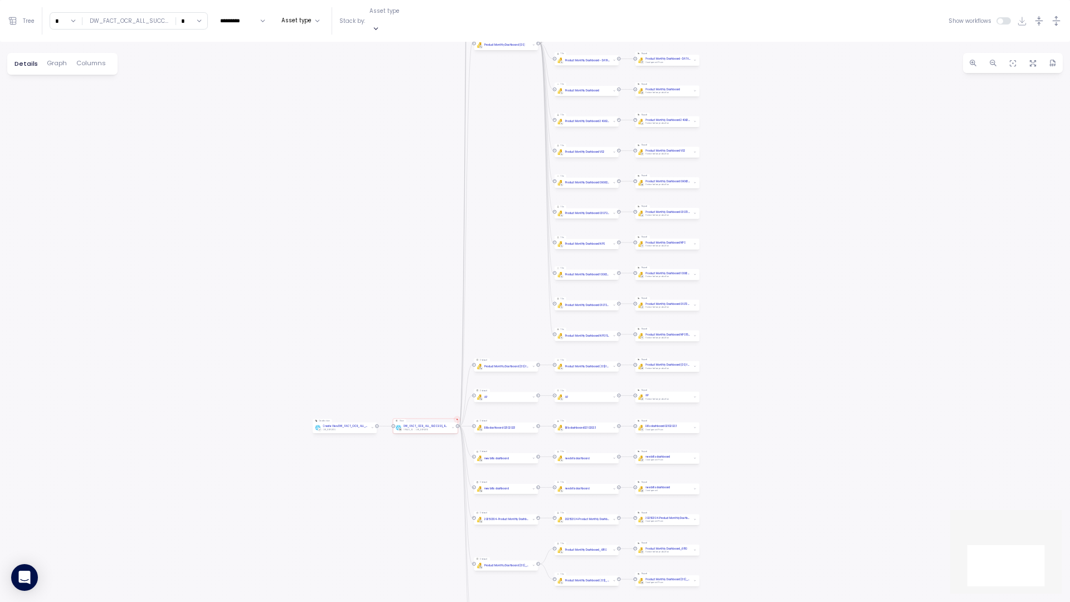
drag, startPoint x: 212, startPoint y: 366, endPoint x: 310, endPoint y: 487, distance: 155.4
click at [310, 487] on div "Create view Create View DW_FACT_OCR_ALL_SUCCESS_RATE_VW DW_REPORTS View DW_FACT…" at bounding box center [535, 322] width 1070 height 560
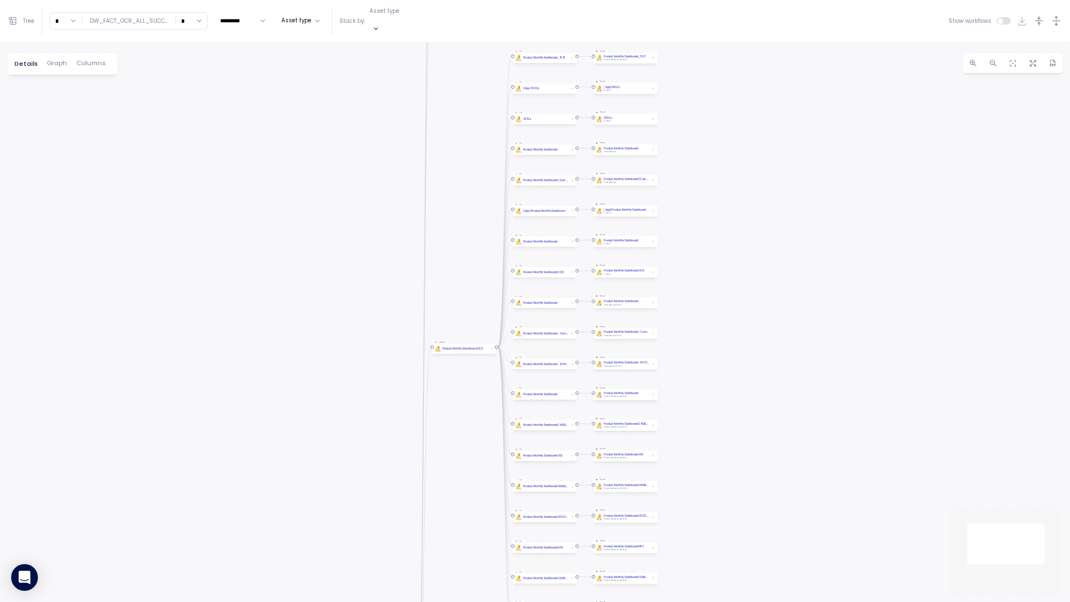
drag, startPoint x: 343, startPoint y: 183, endPoint x: 333, endPoint y: 334, distance: 151.4
click at [314, 442] on div "Create view Create View DW_FACT_OCR_ALL_SUCCESS_RATE_VW DW_REPORTS View DW_FACT…" at bounding box center [535, 322] width 1070 height 560
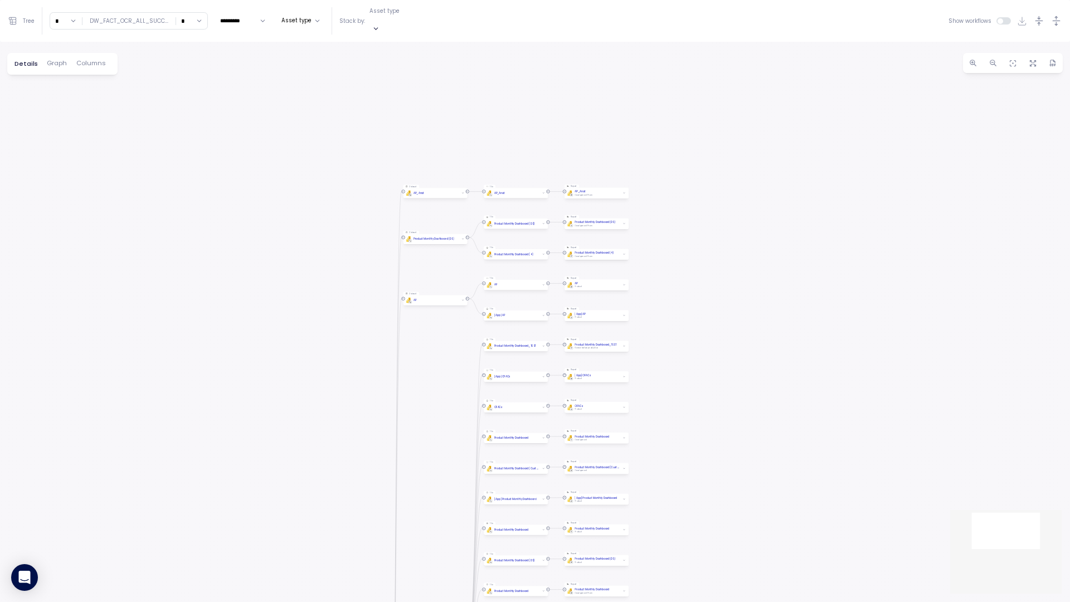
drag, startPoint x: 306, startPoint y: 466, endPoint x: 320, endPoint y: 369, distance: 98.5
click at [305, 476] on div "Create view Create View DW_FACT_OCR_ALL_SUCCESS_RATE_VW DW_REPORTS View DW_FACT…" at bounding box center [535, 322] width 1070 height 560
drag, startPoint x: 325, startPoint y: 250, endPoint x: 321, endPoint y: 48, distance: 201.2
click at [325, 86] on div "Create view Create View DW_FACT_OCR_ALL_SUCCESS_RATE_VW DW_REPORTS View DW_FACT…" at bounding box center [535, 322] width 1070 height 560
drag, startPoint x: 299, startPoint y: 402, endPoint x: 330, endPoint y: 14, distance: 389.6
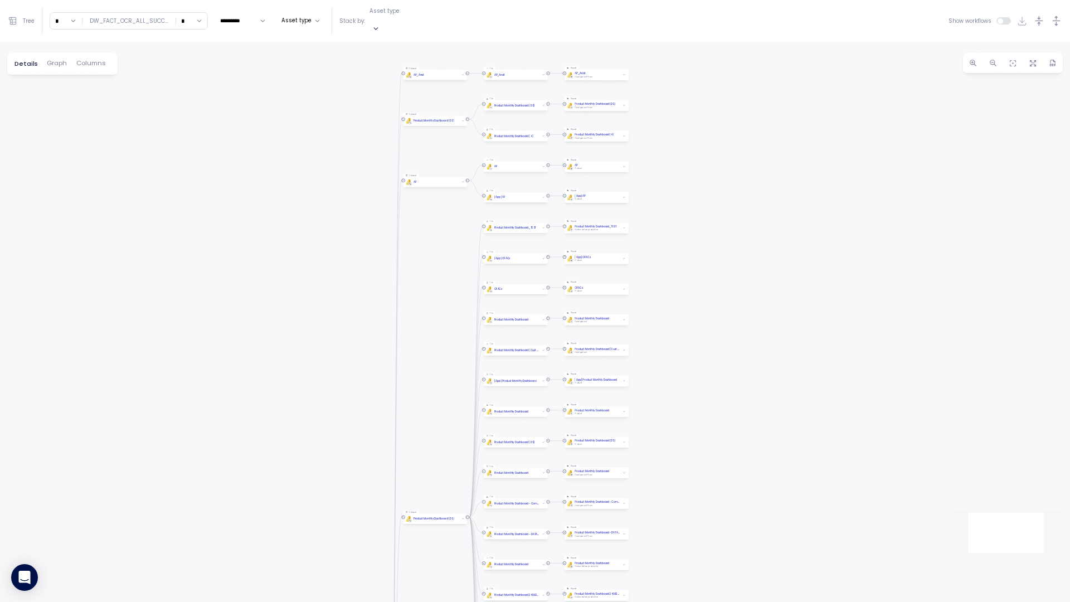
click at [322, 69] on div "Create view Create View DW_FACT_OCR_ALL_SUCCESS_RATE_VW DW_REPORTS View DW_FACT…" at bounding box center [535, 322] width 1070 height 560
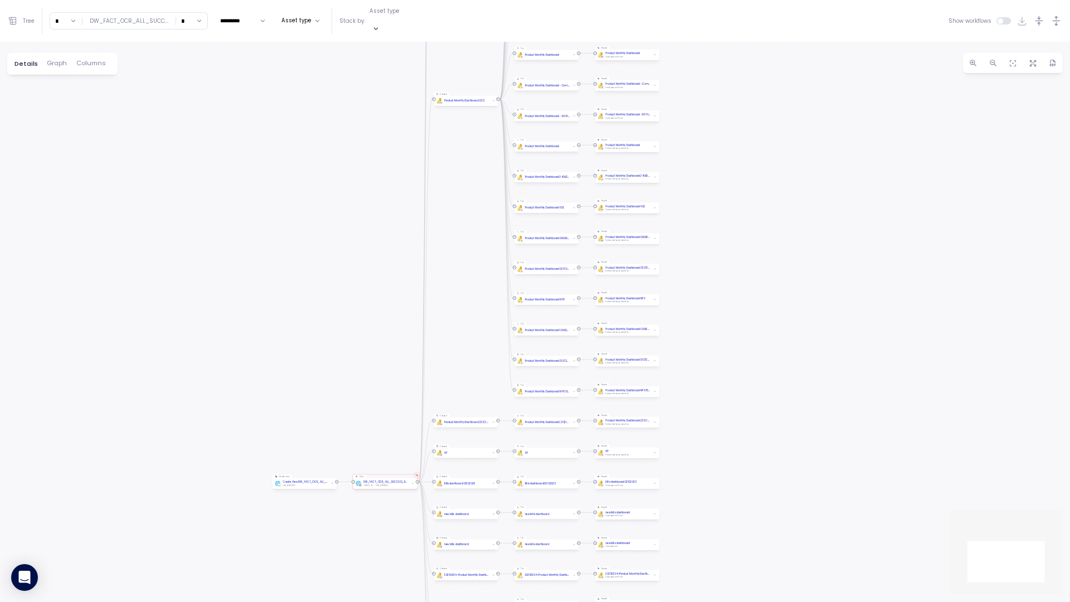
drag, startPoint x: 277, startPoint y: 298, endPoint x: 274, endPoint y: 59, distance: 239.7
click at [270, 77] on div "Create view Create View DW_FACT_OCR_ALL_SUCCESS_RATE_VW DW_REPORTS View DW_FACT…" at bounding box center [535, 322] width 1070 height 560
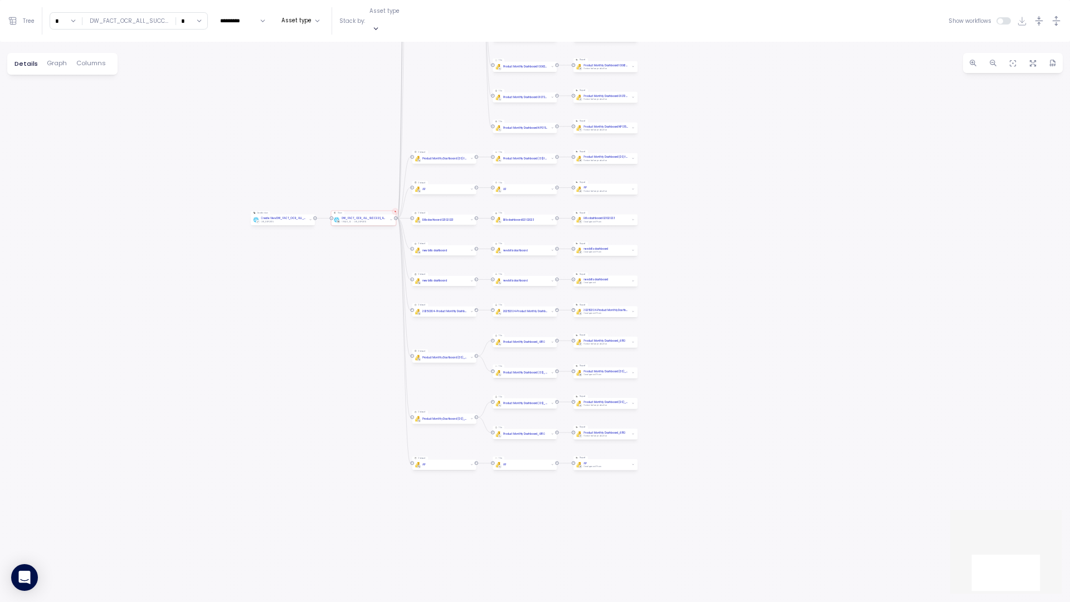
drag, startPoint x: 299, startPoint y: 448, endPoint x: 289, endPoint y: 402, distance: 46.8
click at [289, 402] on div "Create view Create View DW_FACT_OCR_ALL_SUCCESS_RATE_VW DW_REPORTS View DW_FACT…" at bounding box center [535, 322] width 1070 height 560
click at [1033, 59] on button "button" at bounding box center [1033, 63] width 20 height 20
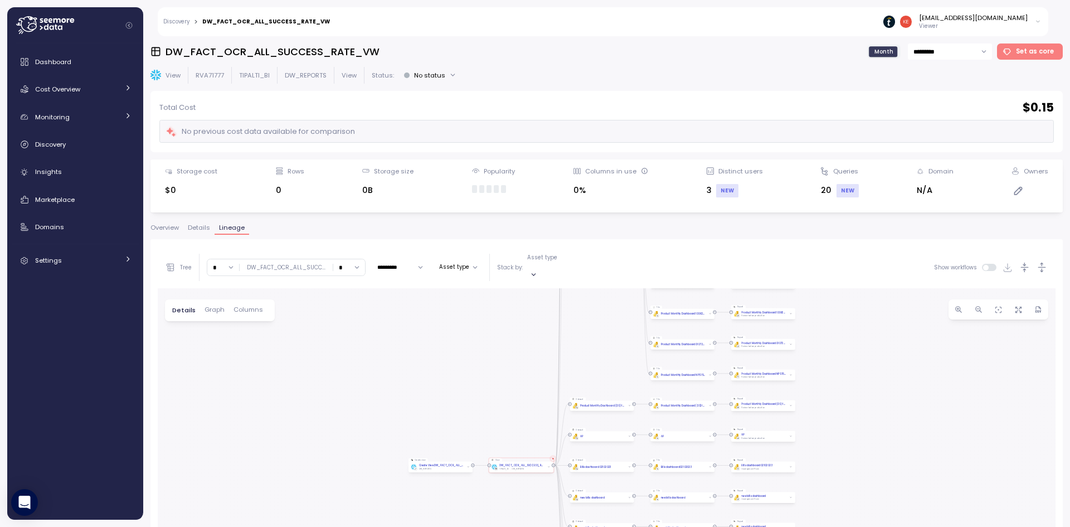
drag, startPoint x: 109, startPoint y: 139, endPoint x: 1069, endPoint y: 69, distance: 962.8
click at [109, 139] on div "Discovery" at bounding box center [83, 144] width 96 height 11
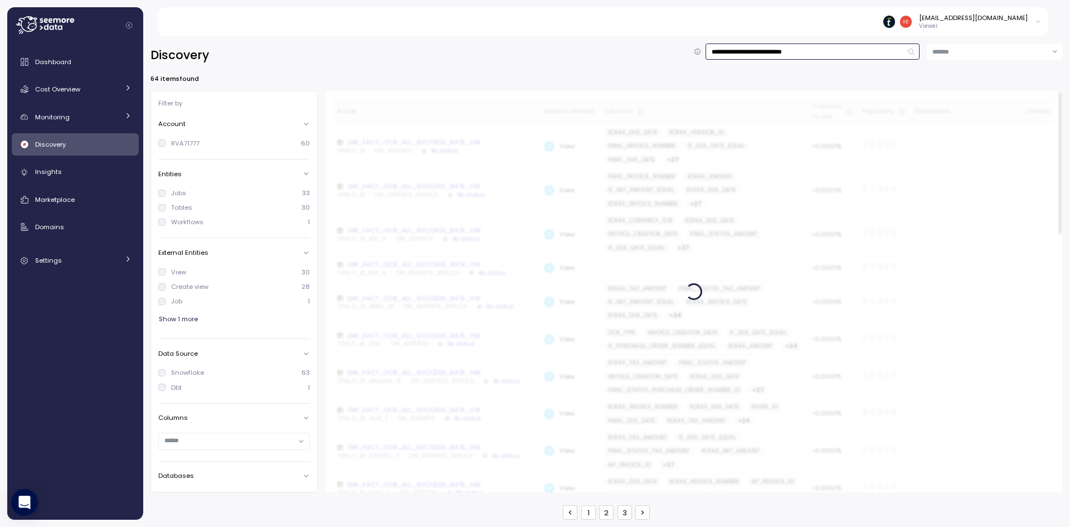
click at [845, 51] on input "**********" at bounding box center [813, 51] width 214 height 16
drag, startPoint x: 854, startPoint y: 50, endPoint x: 745, endPoint y: 58, distance: 110.1
click at [745, 58] on input "**********" at bounding box center [813, 51] width 214 height 16
type input "**********"
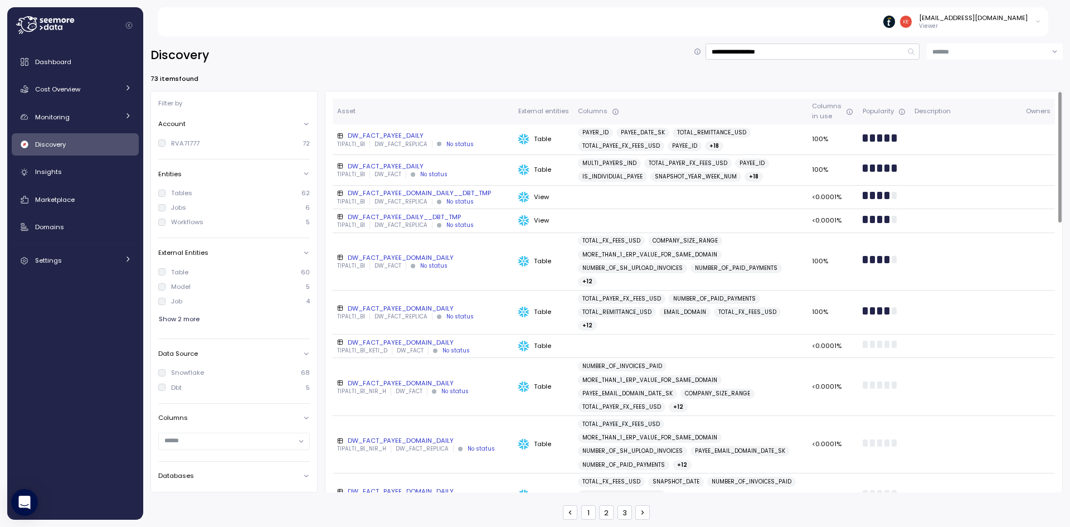
click at [414, 164] on div "DW_FACT_PAYEE_DAILY" at bounding box center [423, 166] width 172 height 9
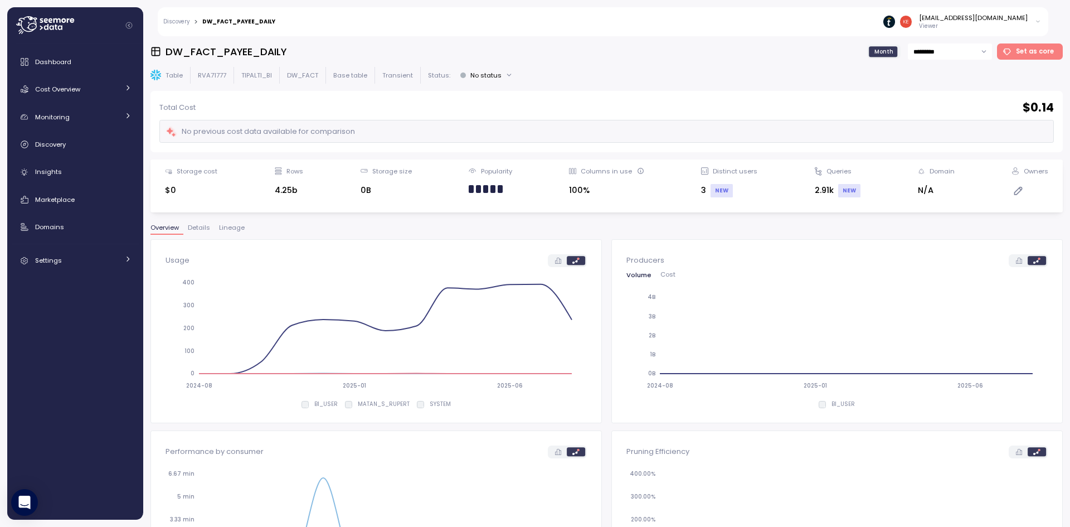
click at [842, 188] on div "NEW" at bounding box center [849, 190] width 22 height 13
click at [815, 189] on div "2.91k NEW" at bounding box center [838, 190] width 46 height 13
click at [826, 169] on div "Queries" at bounding box center [838, 171] width 25 height 9
click at [838, 189] on div "NEW" at bounding box center [849, 190] width 22 height 13
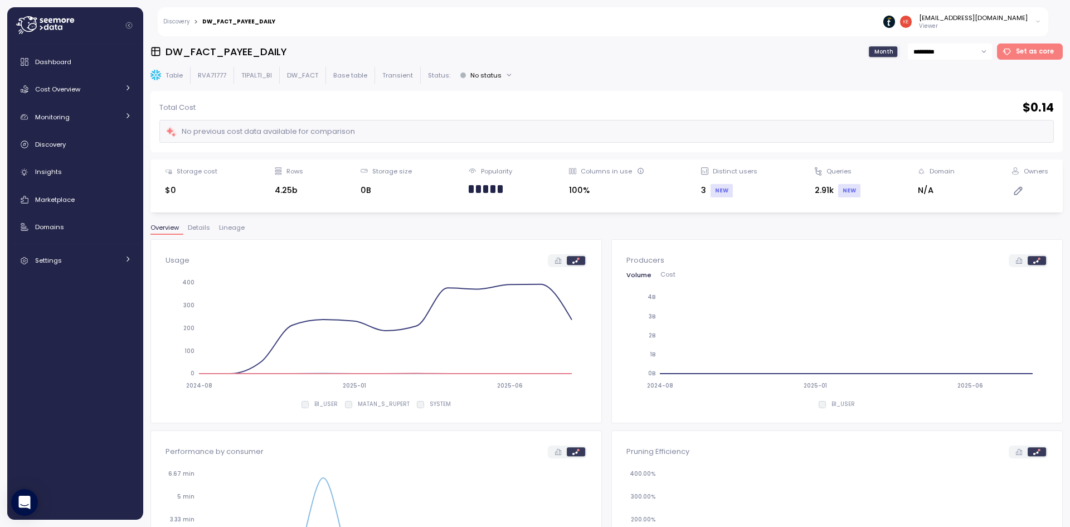
click at [805, 192] on div "Storage cost $0 Rows 4.25b Storage size 0B Popularity Columns in use 100% Disti…" at bounding box center [607, 186] width 898 height 38
drag, startPoint x: 807, startPoint y: 193, endPoint x: 825, endPoint y: 196, distance: 18.6
click at [825, 196] on div "Storage cost $0 Rows 4.25b Storage size 0B Popularity Columns in use 100% Disti…" at bounding box center [607, 186] width 898 height 38
drag, startPoint x: 567, startPoint y: 189, endPoint x: 611, endPoint y: 189, distance: 44.0
click at [611, 189] on div "100%" at bounding box center [606, 190] width 75 height 13
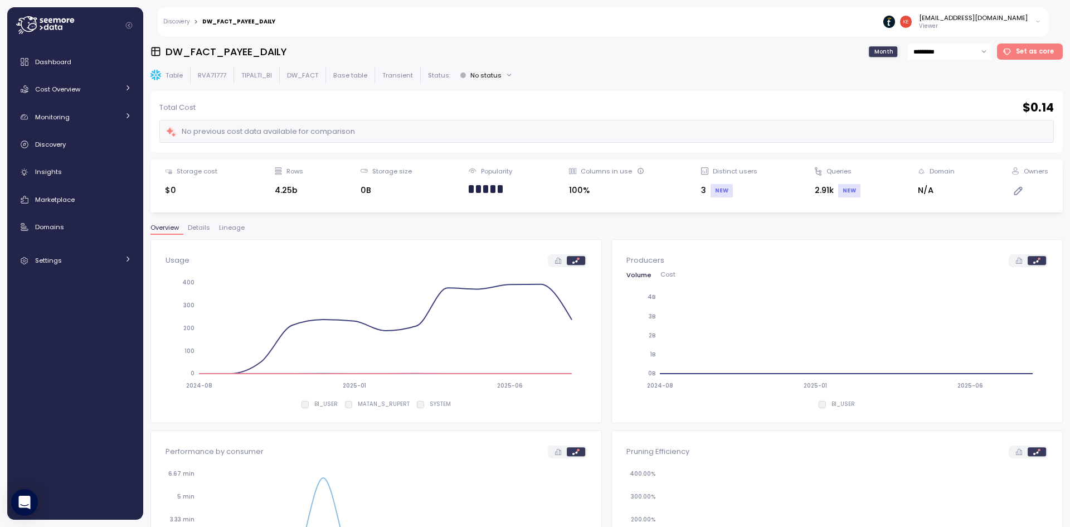
click at [536, 194] on div "Storage cost $0 Rows 4.25b Storage size 0B Popularity Columns in use 100% Disti…" at bounding box center [607, 186] width 898 height 38
drag, startPoint x: 473, startPoint y: 188, endPoint x: 456, endPoint y: 188, distance: 16.2
click at [456, 188] on div "Storage cost $0 Rows 4.25b Storage size 0B Popularity Columns in use 100% Disti…" at bounding box center [607, 186] width 898 height 38
click at [199, 227] on span "Details" at bounding box center [199, 228] width 22 height 6
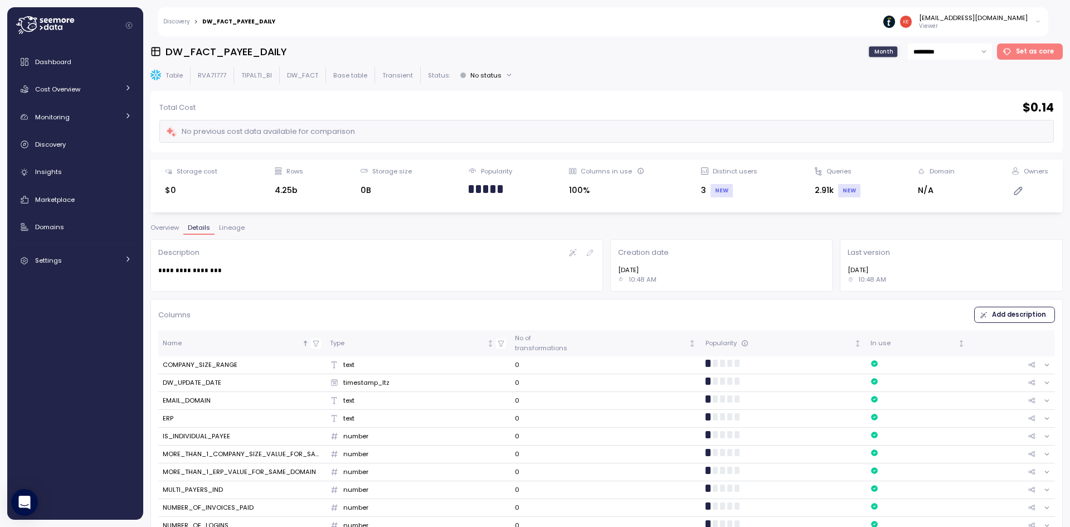
click at [174, 230] on span "Overview" at bounding box center [164, 228] width 28 height 6
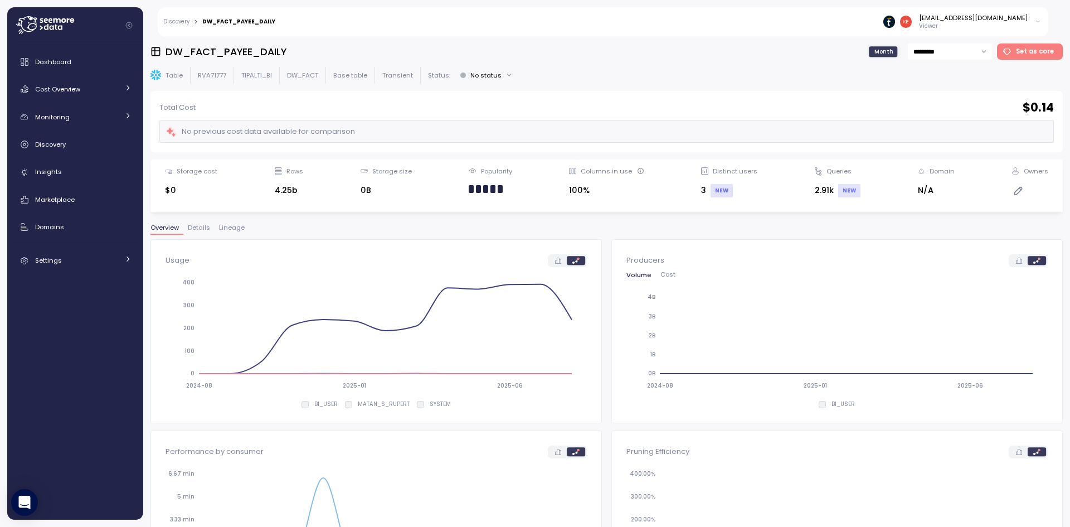
click at [227, 225] on span "Lineage" at bounding box center [232, 228] width 26 height 6
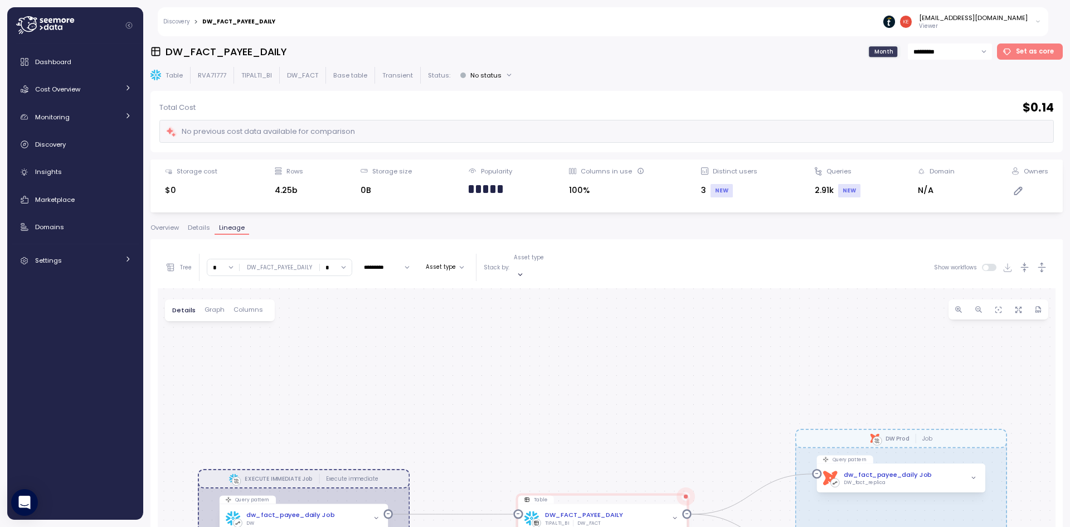
click at [344, 265] on input "*" at bounding box center [336, 267] width 32 height 16
click at [330, 286] on span "∞" at bounding box center [328, 285] width 4 height 10
type input "*"
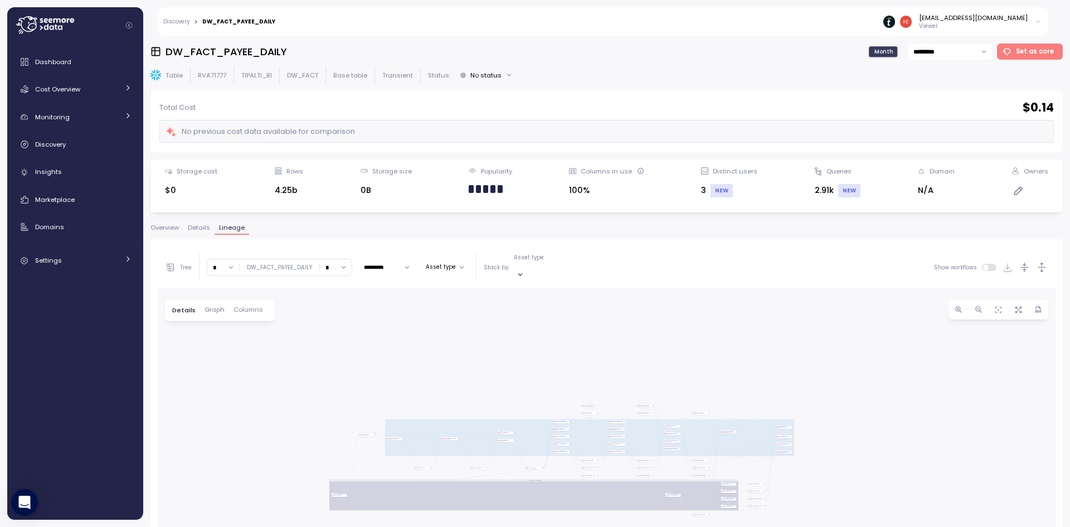
drag, startPoint x: 502, startPoint y: 377, endPoint x: 403, endPoint y: 295, distance: 128.7
click at [403, 295] on div "EXECUTE IMMEDIATE Job Execute immediate dbt DW Prod Job Query pattern dw_fact_p…" at bounding box center [607, 508] width 898 height 441
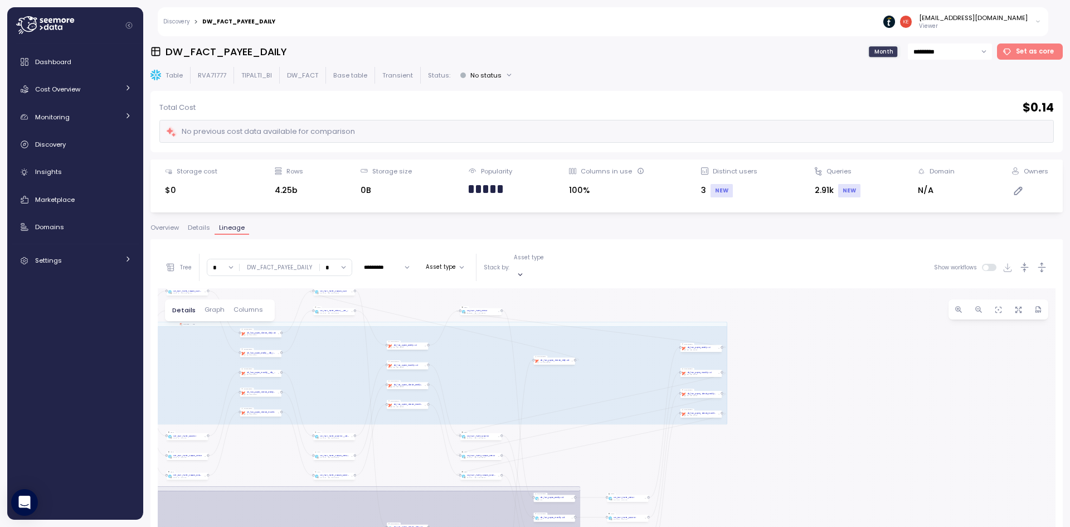
drag, startPoint x: 698, startPoint y: 387, endPoint x: 268, endPoint y: 432, distance: 433.1
click at [268, 432] on div "EXECUTE IMMEDIATE Job Execute immediate dbt DW Prod Job Query pattern dw_fact_p…" at bounding box center [607, 508] width 898 height 441
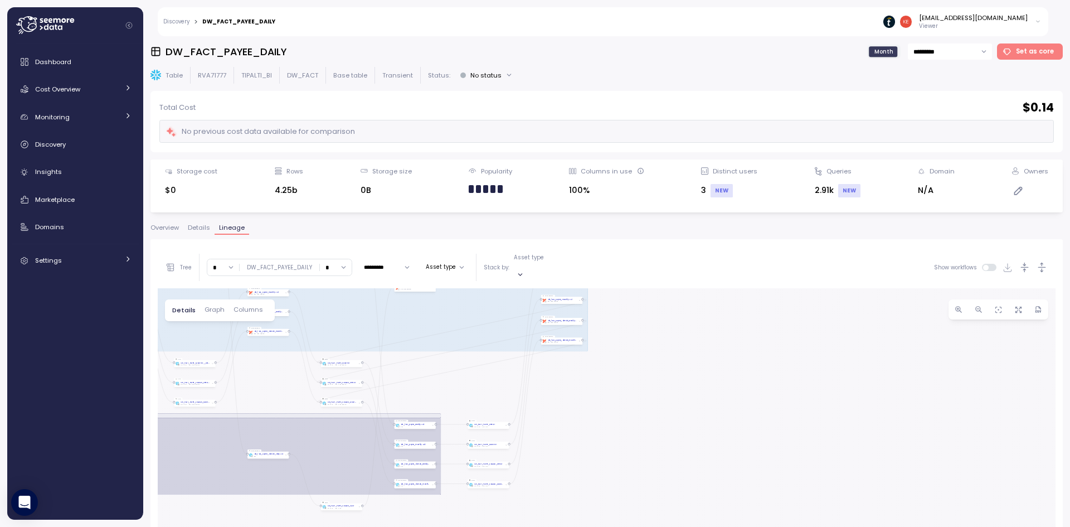
drag, startPoint x: 815, startPoint y: 392, endPoint x: 698, endPoint y: 329, distance: 132.6
click at [698, 329] on div "EXECUTE IMMEDIATE Job Execute immediate dbt DW Prod Job Query pattern dw_fact_p…" at bounding box center [607, 508] width 898 height 441
click at [213, 13] on div "Discovery > DW_FACT_PAYEE_DAILY [EMAIL_ADDRESS][DOMAIN_NAME] Viewer" at bounding box center [603, 21] width 891 height 29
click at [92, 143] on div "Discovery" at bounding box center [83, 144] width 96 height 11
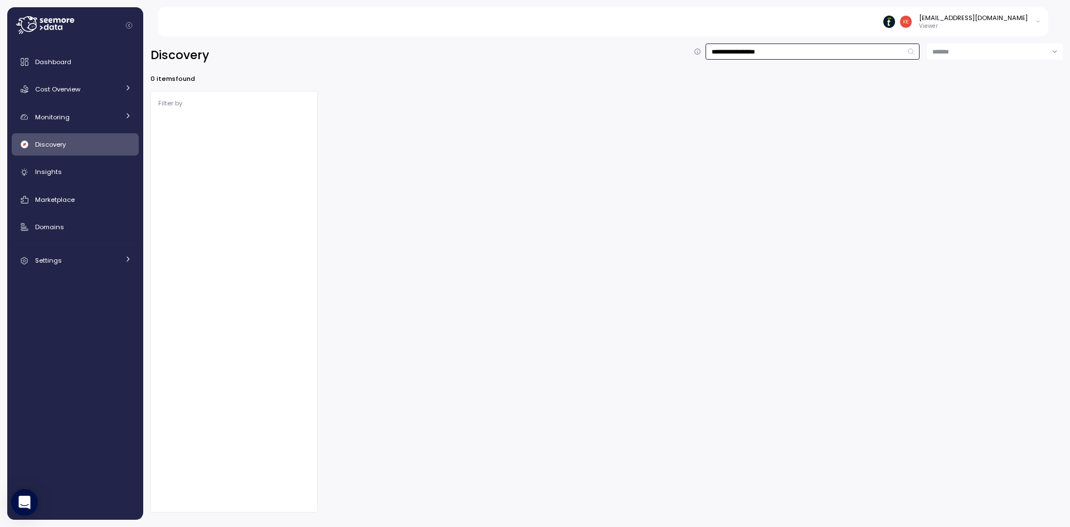
click at [813, 54] on input "**********" at bounding box center [813, 51] width 214 height 16
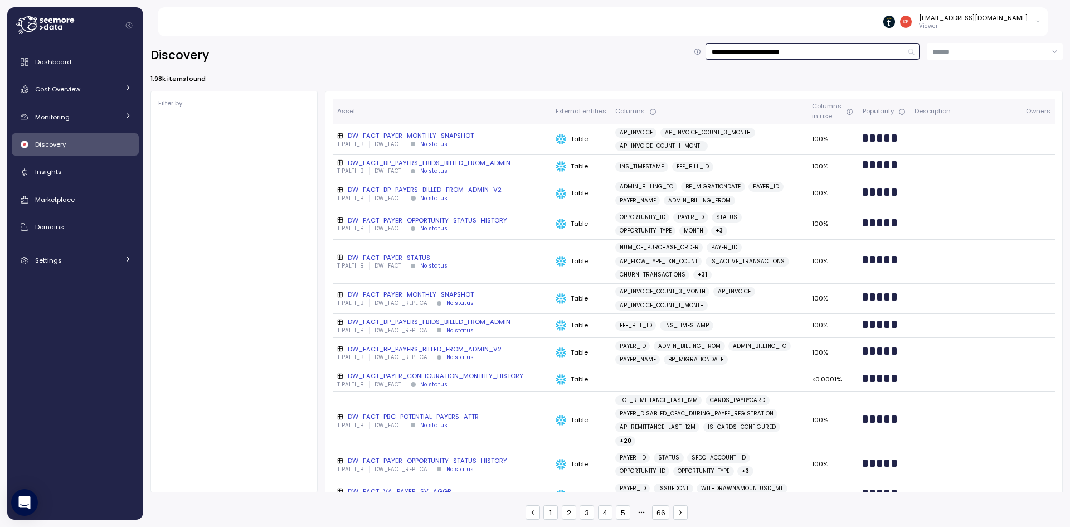
type input "**********"
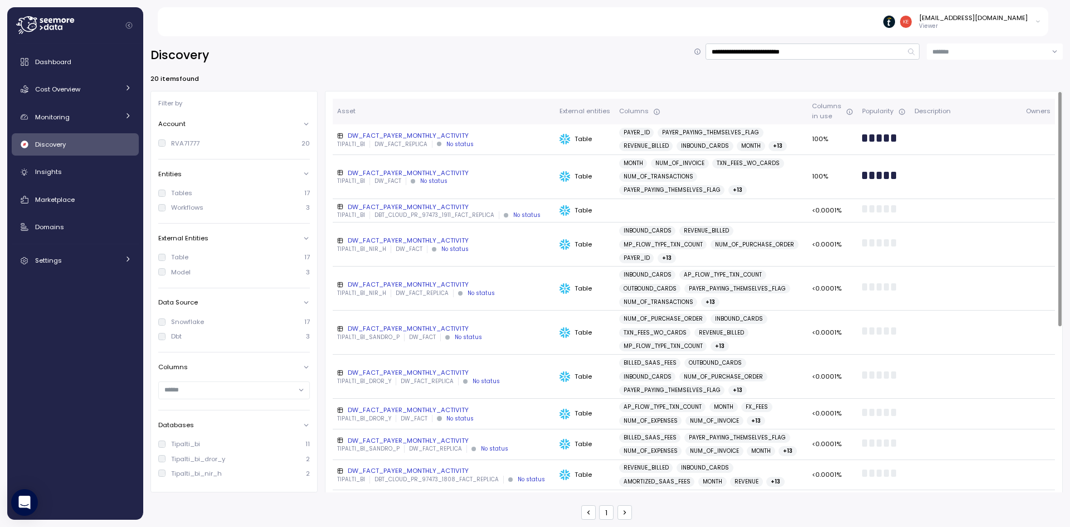
click at [400, 171] on div "DW_FACT_PAYER_MONTHLY_ACTIVITY" at bounding box center [443, 172] width 213 height 9
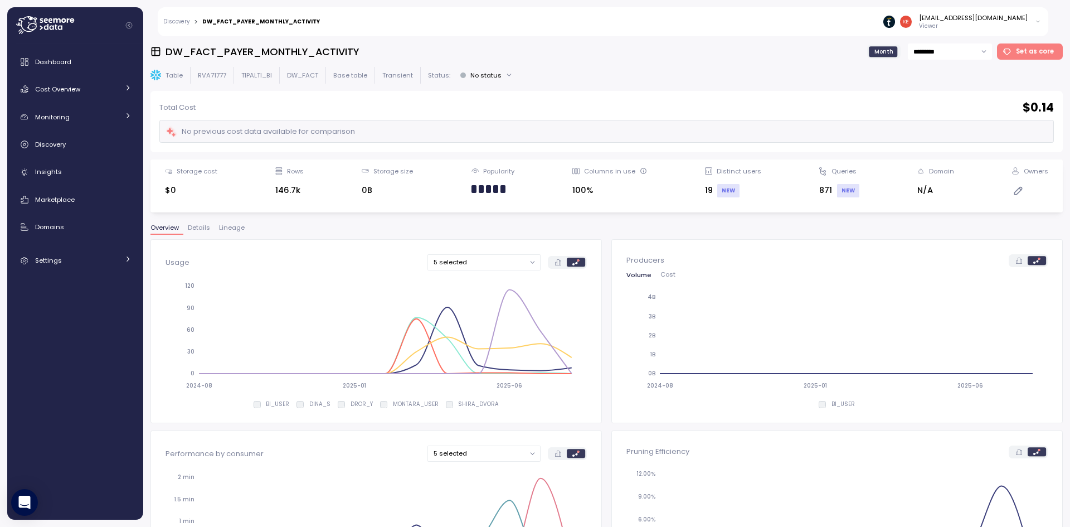
click at [221, 225] on span "Lineage" at bounding box center [232, 228] width 26 height 6
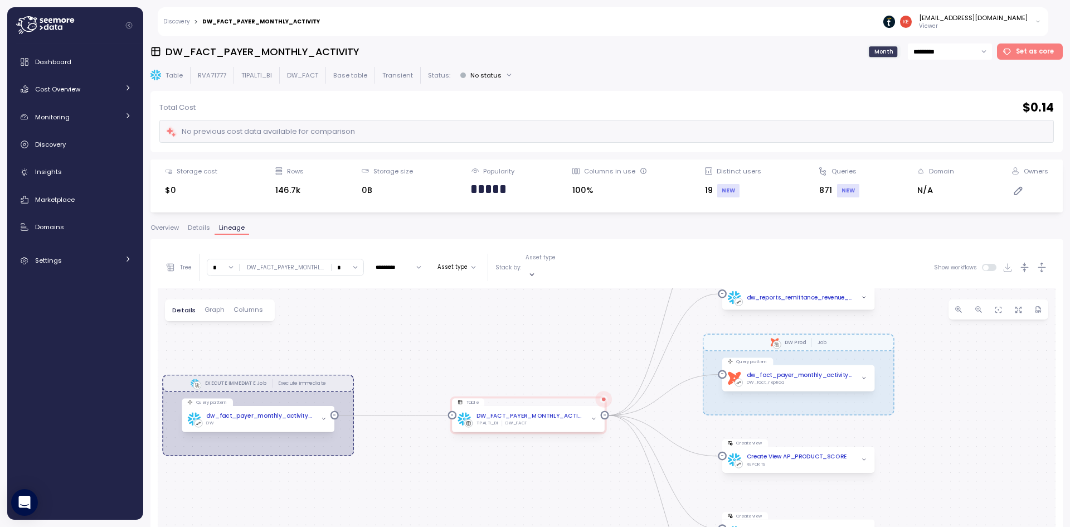
drag, startPoint x: 428, startPoint y: 312, endPoint x: 372, endPoint y: 314, distance: 55.8
click at [382, 303] on div "EXECUTE IMMEDIATE Job Execute immediate dbt DW Prod Job Query pattern dw_fact_p…" at bounding box center [607, 508] width 898 height 441
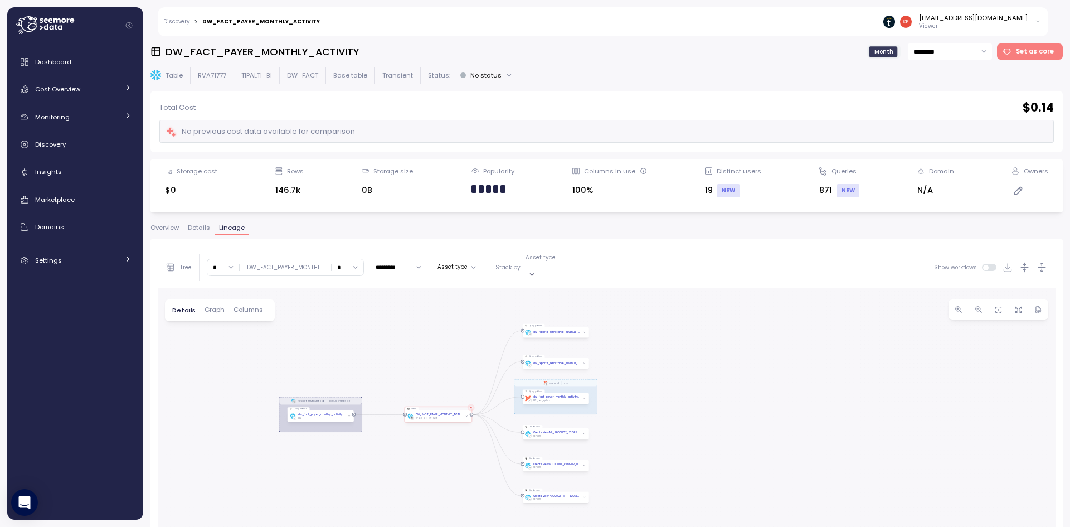
drag, startPoint x: 377, startPoint y: 343, endPoint x: 381, endPoint y: 362, distance: 19.9
click at [381, 362] on div "EXECUTE IMMEDIATE Job Execute immediate dbt DW Prod Job Query pattern dw_fact_p…" at bounding box center [607, 508] width 898 height 441
click at [357, 264] on input "*" at bounding box center [348, 267] width 32 height 16
click at [346, 284] on div "∞" at bounding box center [346, 284] width 27 height 15
type input "*"
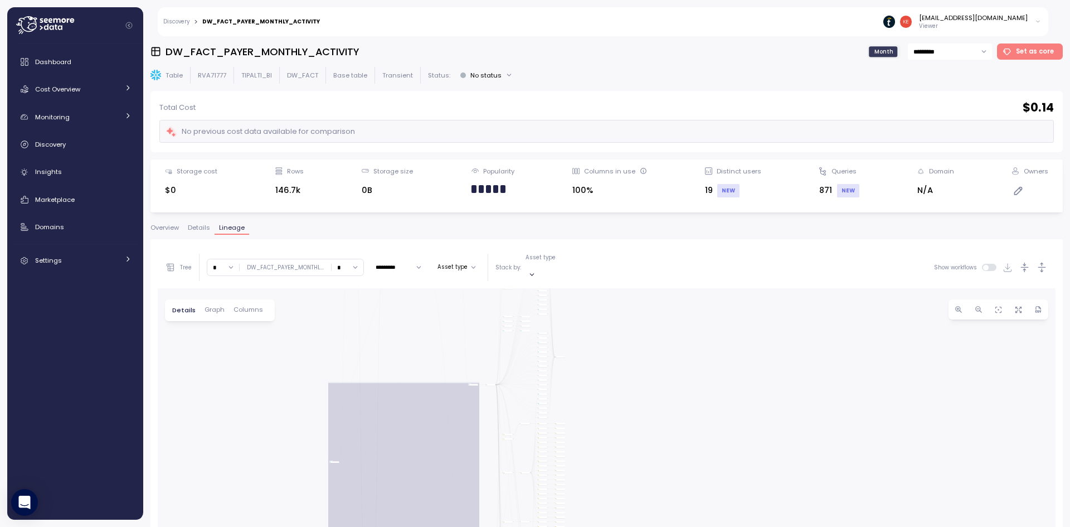
drag, startPoint x: 356, startPoint y: 378, endPoint x: 228, endPoint y: 350, distance: 130.7
click at [228, 350] on div "EXECUTE IMMEDIATE Job Execute immediate dbt DW Prod Job Query pattern dw_fact_p…" at bounding box center [607, 508] width 898 height 441
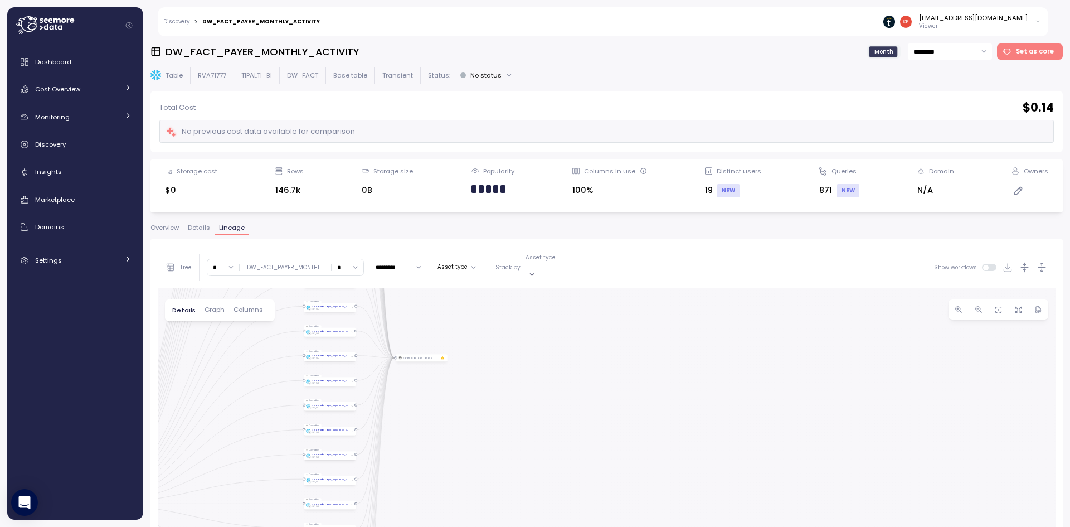
drag, startPoint x: 528, startPoint y: 344, endPoint x: 722, endPoint y: 502, distance: 250.4
click at [722, 502] on div "EXECUTE IMMEDIATE Job Execute immediate dbt DW Prod Job Query pattern dw_fact_p…" at bounding box center [607, 508] width 898 height 441
click at [773, 509] on div "EXECUTE IMMEDIATE Job Execute immediate dbt DW Prod Job Query pattern dw_fact_p…" at bounding box center [607, 508] width 898 height 441
drag, startPoint x: 344, startPoint y: 378, endPoint x: 594, endPoint y: 446, distance: 258.1
click at [594, 446] on div "EXECUTE IMMEDIATE Job Execute immediate dbt DW Prod Job Query pattern dw_fact_p…" at bounding box center [607, 508] width 898 height 441
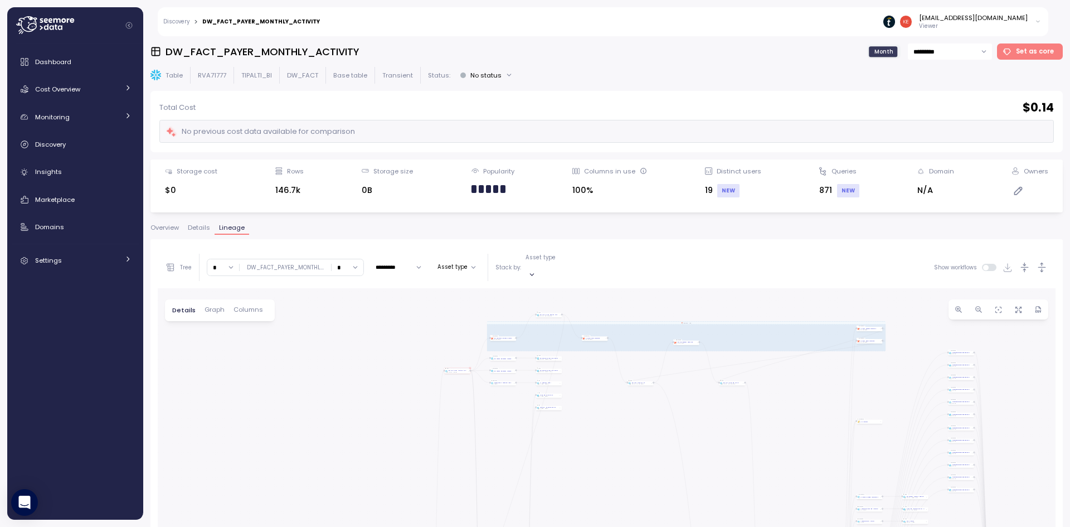
drag, startPoint x: 208, startPoint y: 333, endPoint x: 410, endPoint y: 375, distance: 205.9
click at [434, 333] on div "EXECUTE IMMEDIATE Job Execute immediate dbt DW Prod Job Query pattern dw_fact_p…" at bounding box center [607, 508] width 898 height 441
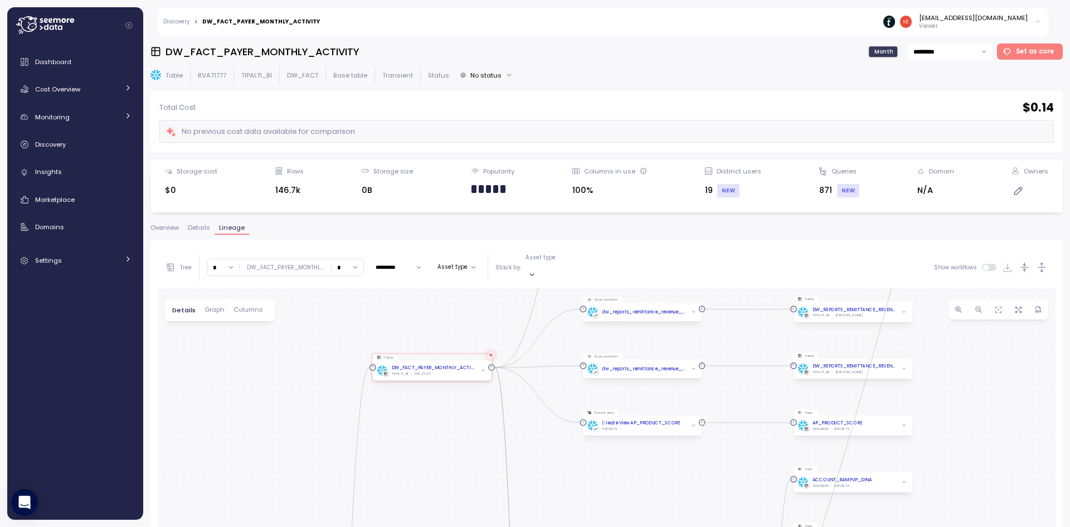
drag, startPoint x: 406, startPoint y: 352, endPoint x: 257, endPoint y: 414, distance: 161.9
click at [257, 414] on div "EXECUTE IMMEDIATE Job Execute immediate dbt DW Prod Job Query pattern dw_fact_p…" at bounding box center [607, 508] width 898 height 441
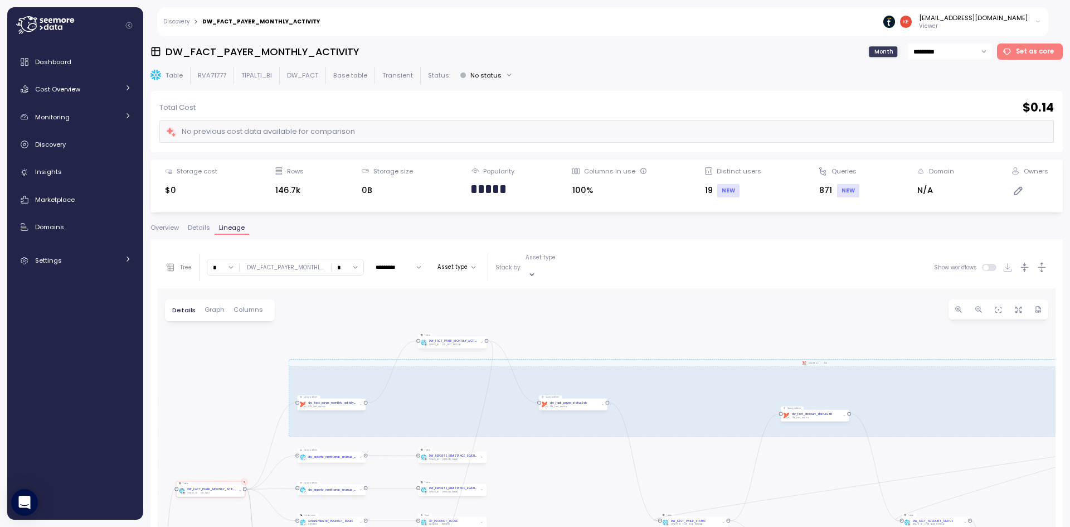
drag, startPoint x: 850, startPoint y: 397, endPoint x: 544, endPoint y: 477, distance: 316.7
click at [544, 479] on div "EXECUTE IMMEDIATE Job Execute immediate dbt DW Prod Job Query pattern dw_fact_p…" at bounding box center [607, 508] width 898 height 441
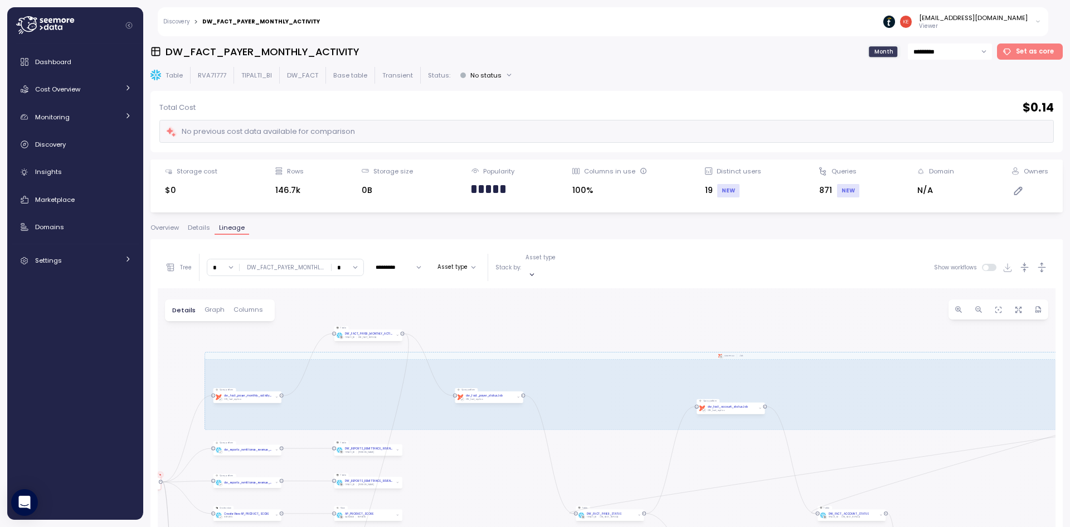
drag, startPoint x: 701, startPoint y: 446, endPoint x: 314, endPoint y: 357, distance: 396.8
click at [314, 357] on div "EXECUTE IMMEDIATE Job Execute immediate dbt DW Prod Job Query pattern dw_fact_p…" at bounding box center [607, 508] width 898 height 441
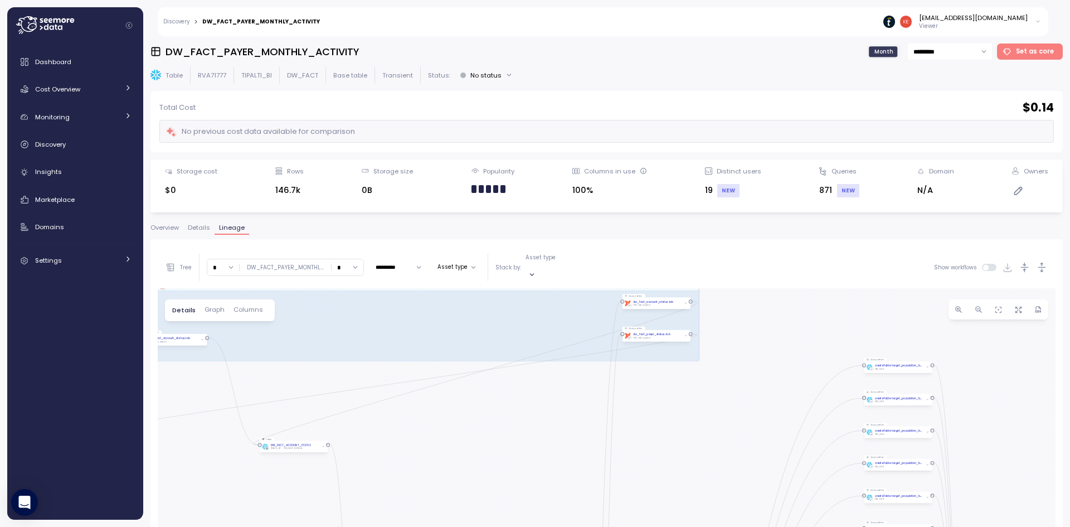
drag, startPoint x: 601, startPoint y: 407, endPoint x: 337, endPoint y: 420, distance: 265.1
click at [337, 420] on div "EXECUTE IMMEDIATE Job Execute immediate dbt DW Prod Job Query pattern dw_fact_p…" at bounding box center [607, 508] width 898 height 441
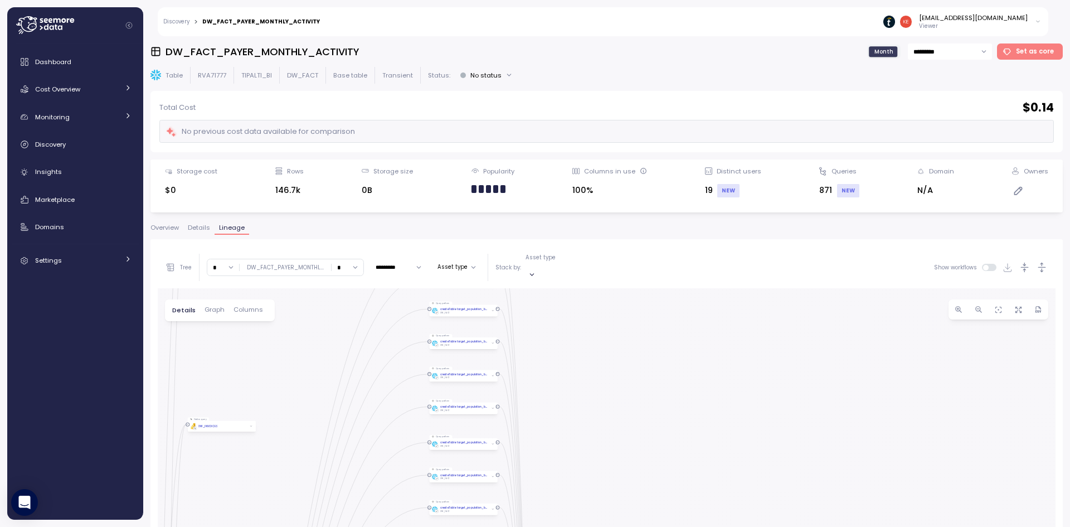
click at [626, 263] on div "Tree * DW_FACT_PAYER_MONTHL ... * ********* Asset type Stack by: Asset type Sho…" at bounding box center [607, 487] width 898 height 483
drag, startPoint x: 733, startPoint y: 394, endPoint x: 565, endPoint y: 371, distance: 169.3
click at [565, 371] on div "EXECUTE IMMEDIATE Job Execute immediate dbt DW Prod Job Query pattern dw_fact_p…" at bounding box center [607, 508] width 898 height 441
drag, startPoint x: 646, startPoint y: 435, endPoint x: 679, endPoint y: 211, distance: 226.5
click at [680, 210] on div "DW_FACT_PAYER_MONTHLY_ACTIVITY Month ********* Set as core Table RVA71777 TIPAL…" at bounding box center [606, 281] width 912 height 476
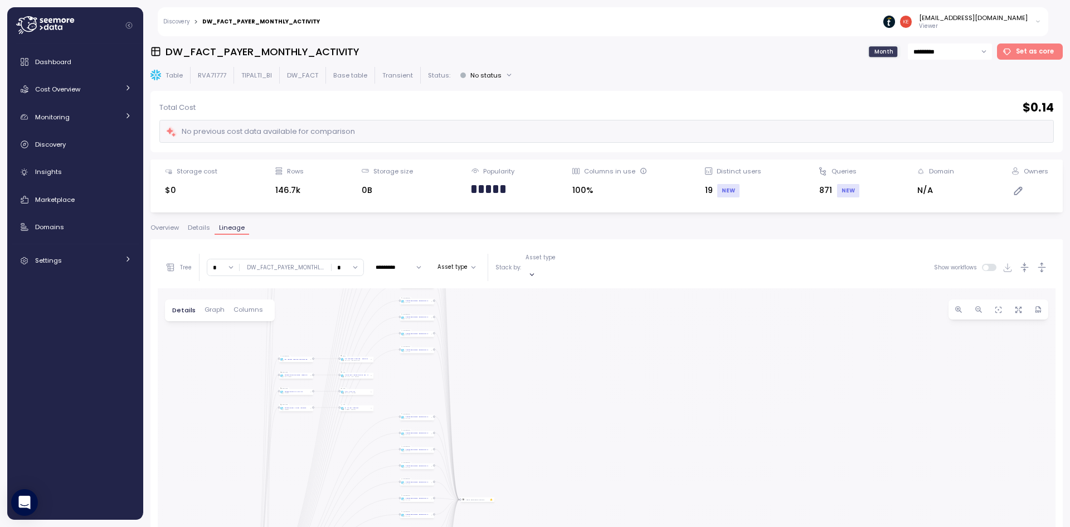
click at [579, 273] on div "Tree * DW_FACT_PAYER_MONTHL ... * ********* Asset type Stack by: Asset type Sho…" at bounding box center [607, 487] width 898 height 483
click at [679, 234] on div "Overview Details Lineage Tree * DW_FACT_PAYER_MONTHL ... * ********* Asset type…" at bounding box center [606, 481] width 912 height 512
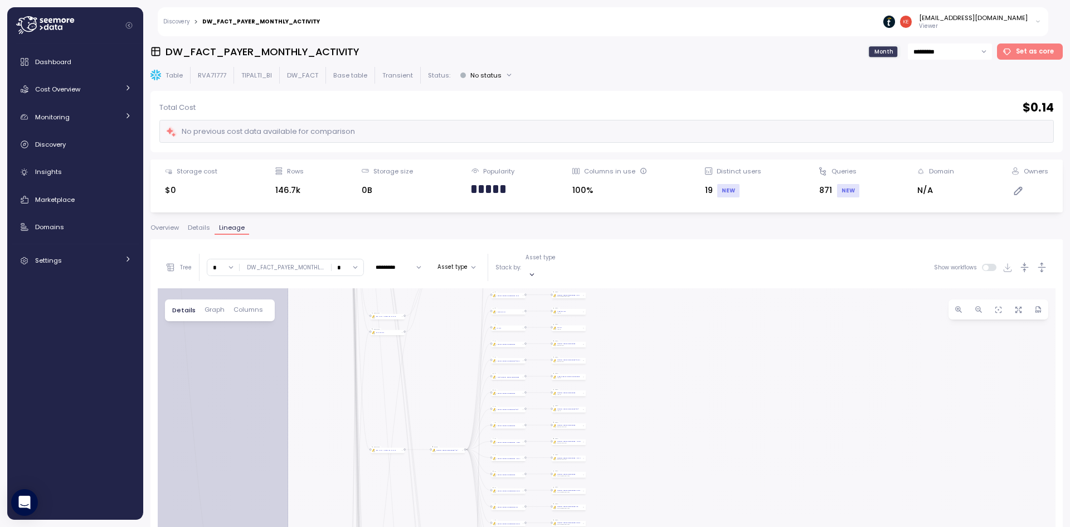
drag, startPoint x: 312, startPoint y: 353, endPoint x: 314, endPoint y: 203, distance: 150.5
click at [314, 203] on div "DW_FACT_PAYER_MONTHLY_ACTIVITY Month ********* Set as core Table RVA71777 TIPAL…" at bounding box center [606, 281] width 912 height 476
drag, startPoint x: 327, startPoint y: 421, endPoint x: 319, endPoint y: 231, distance: 190.2
click at [319, 231] on div "Overview Details Lineage Tree * DW_FACT_PAYER_MONTHL ... * ********* Asset type…" at bounding box center [606, 481] width 912 height 512
